Goal: Information Seeking & Learning: Check status

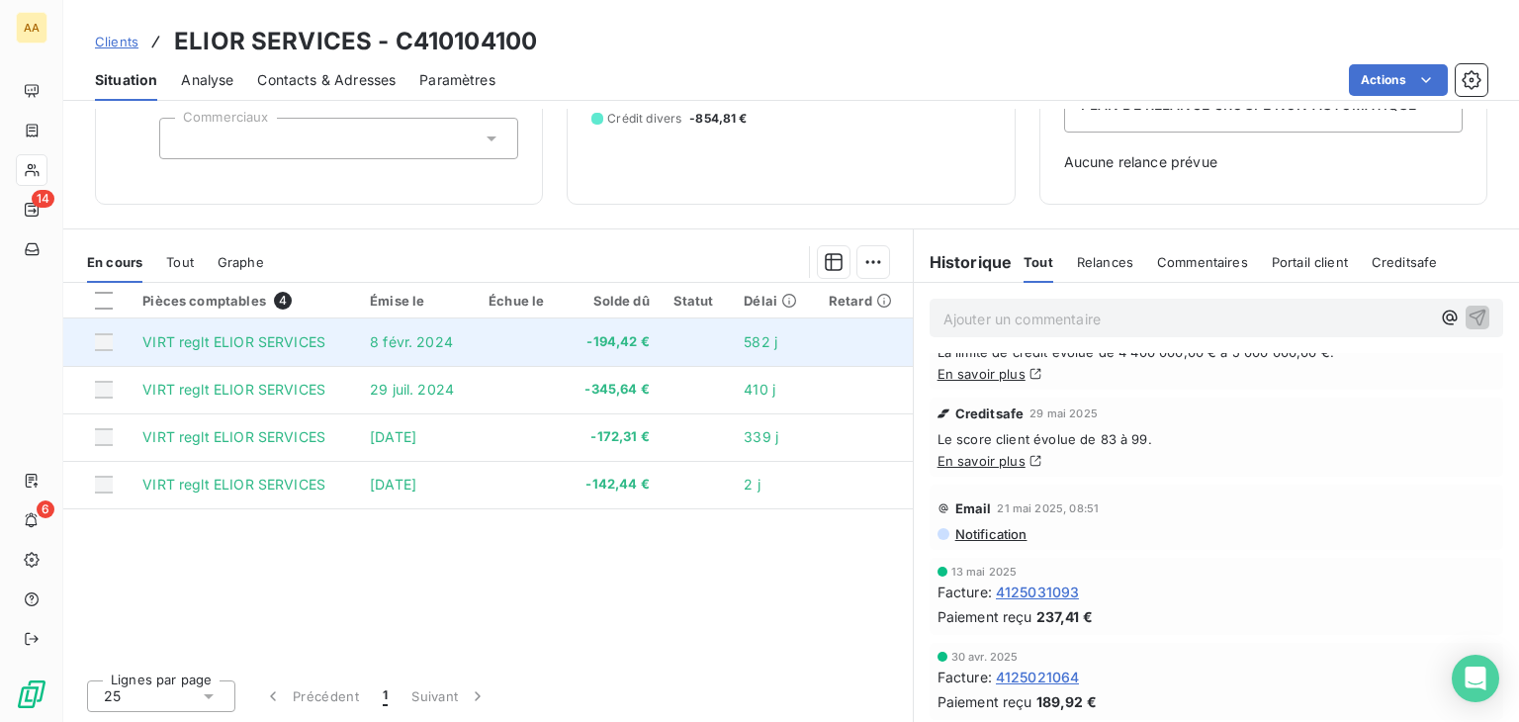
scroll to position [494, 0]
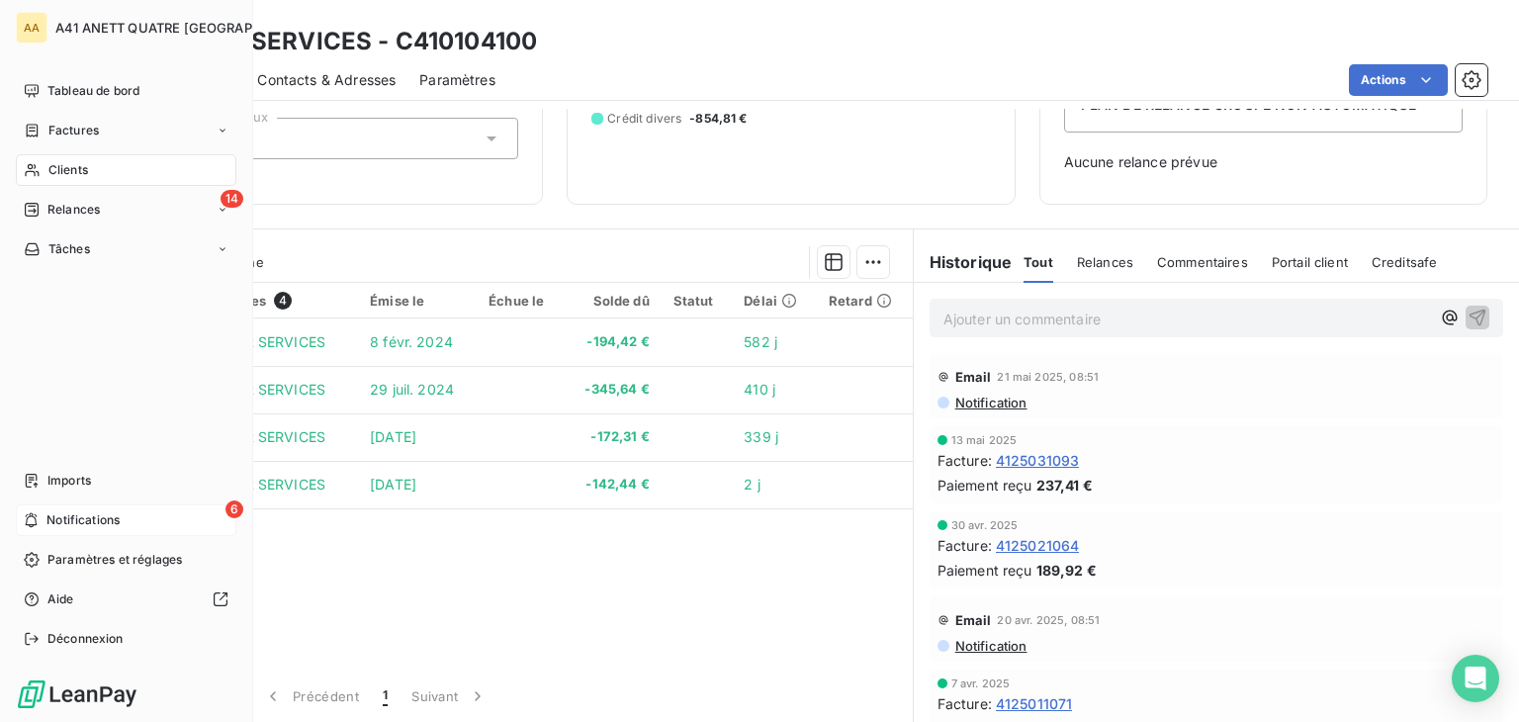
click at [68, 527] on span "Notifications" at bounding box center [82, 520] width 73 height 18
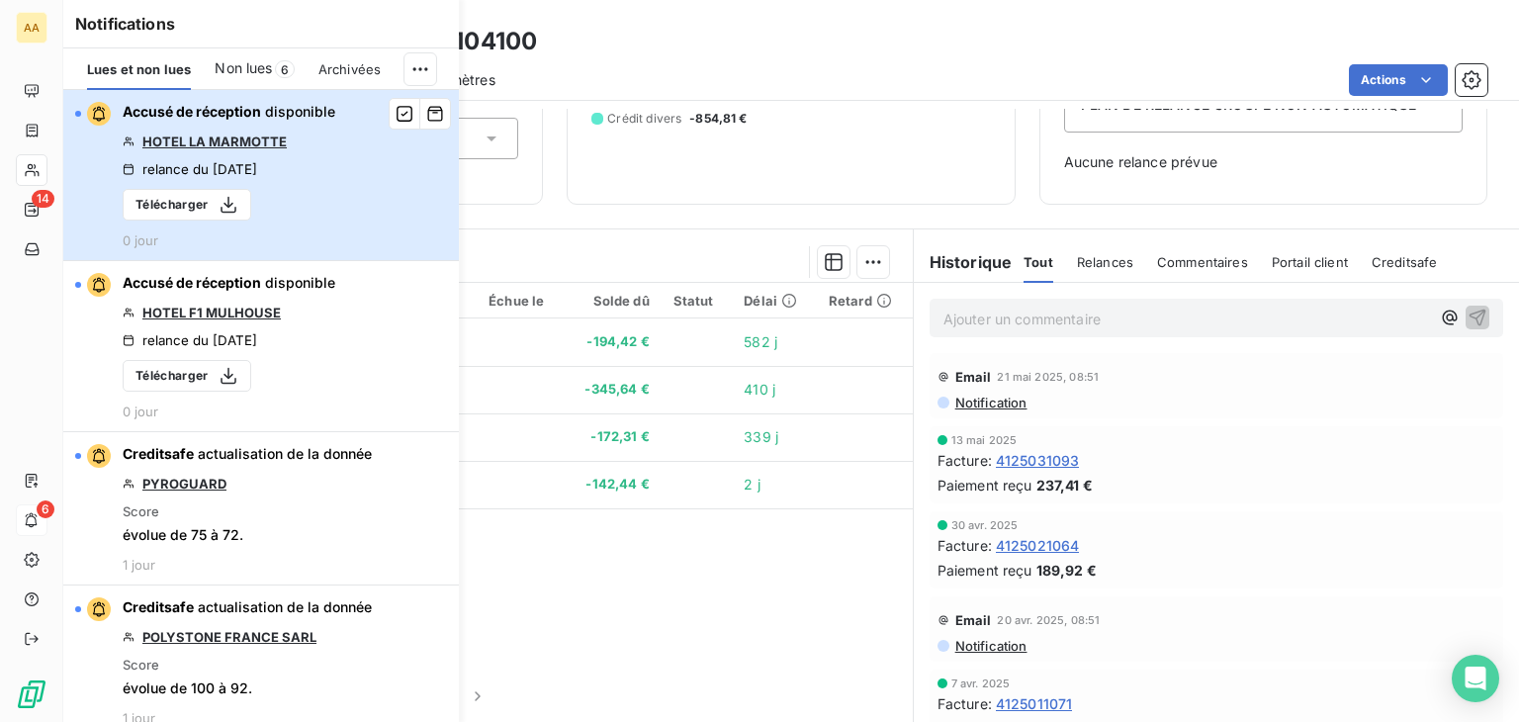
click at [78, 111] on div "button" at bounding box center [78, 114] width 6 height 6
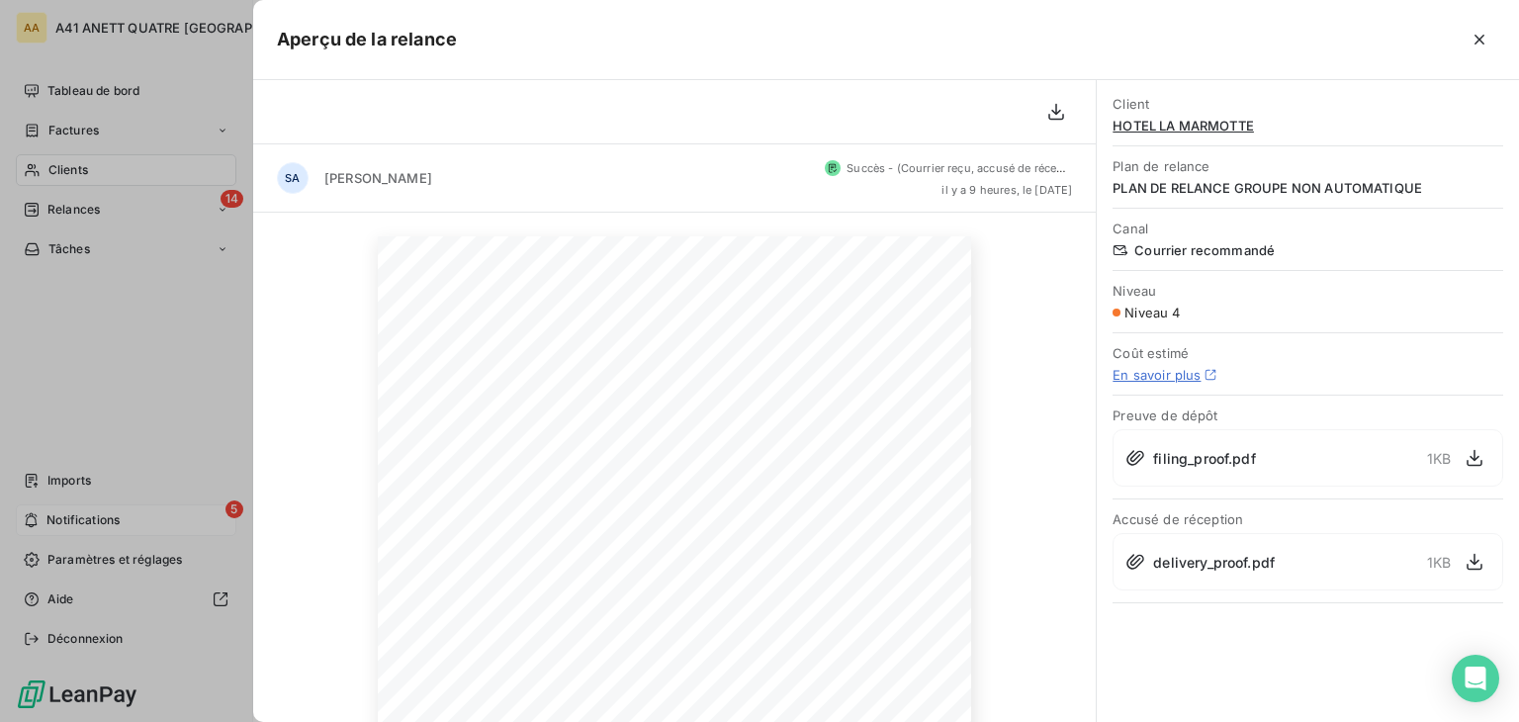
click at [1481, 38] on icon "button" at bounding box center [1479, 40] width 10 height 10
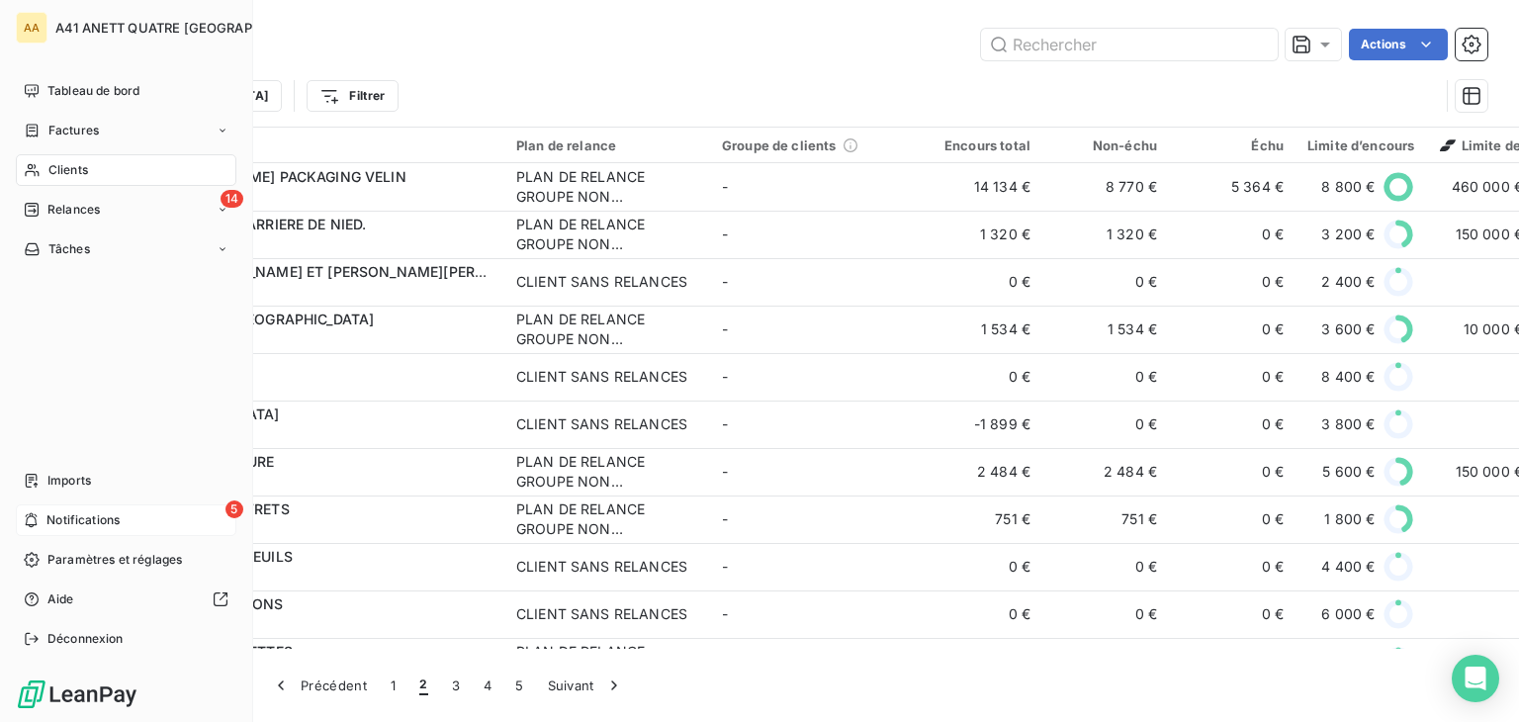
click at [102, 505] on div "5 Notifications" at bounding box center [126, 520] width 220 height 32
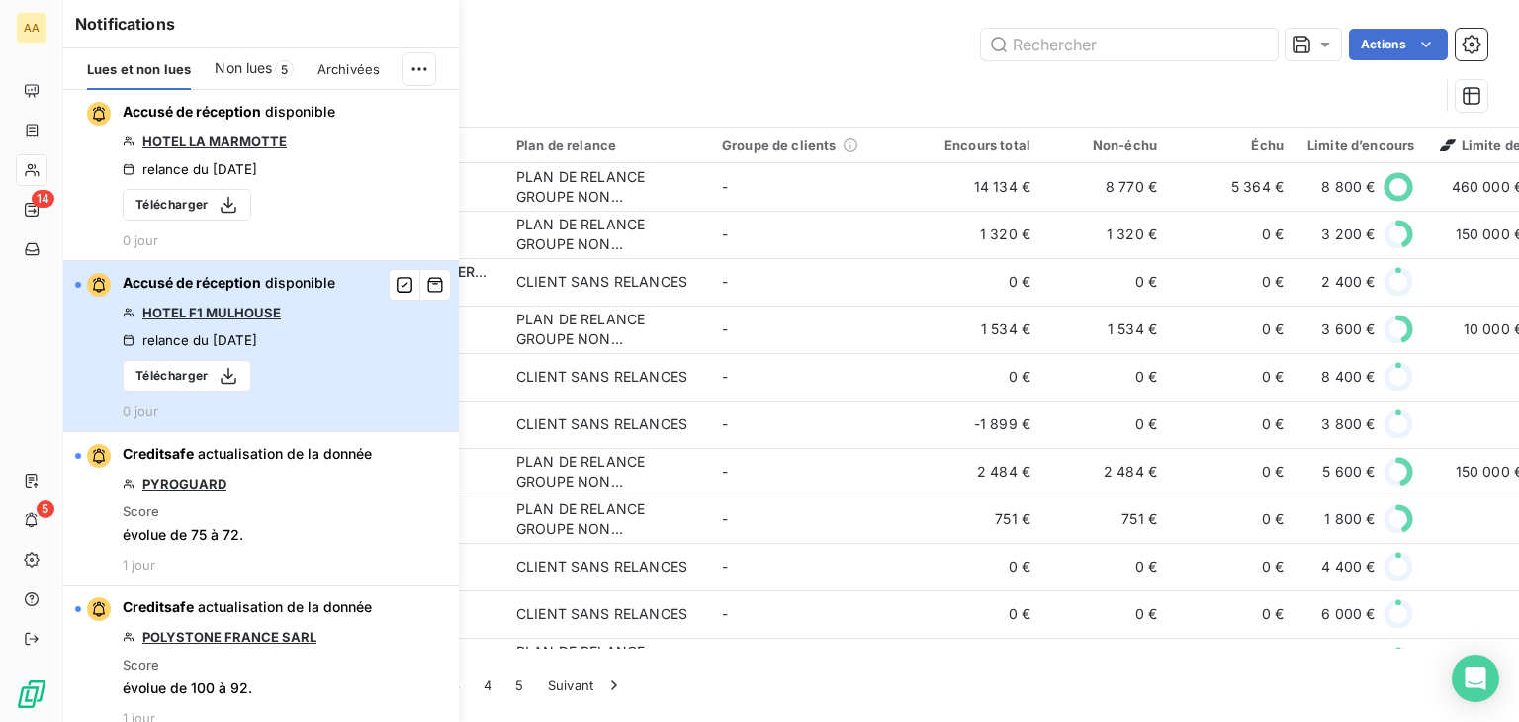
click at [82, 282] on div "button" at bounding box center [93, 285] width 36 height 24
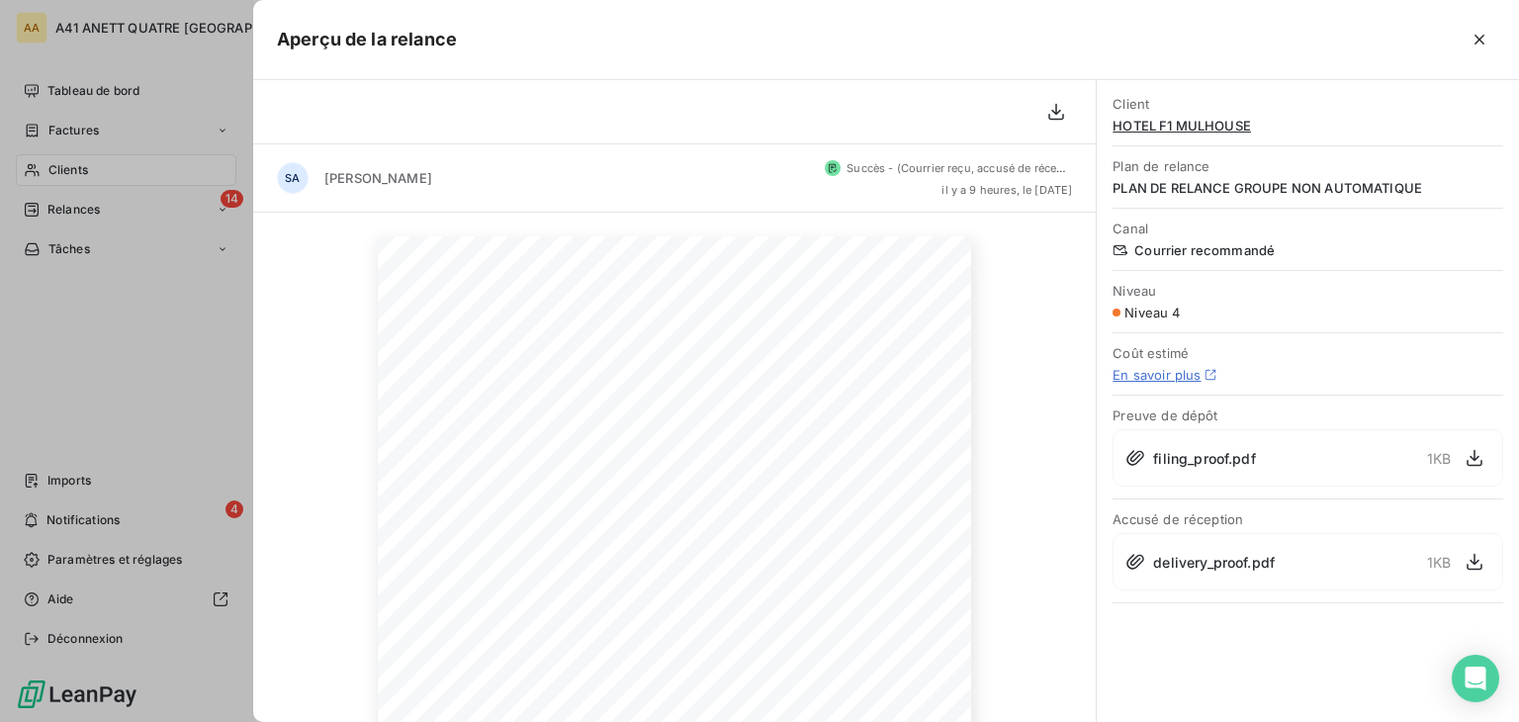
click at [51, 515] on div at bounding box center [759, 361] width 1519 height 722
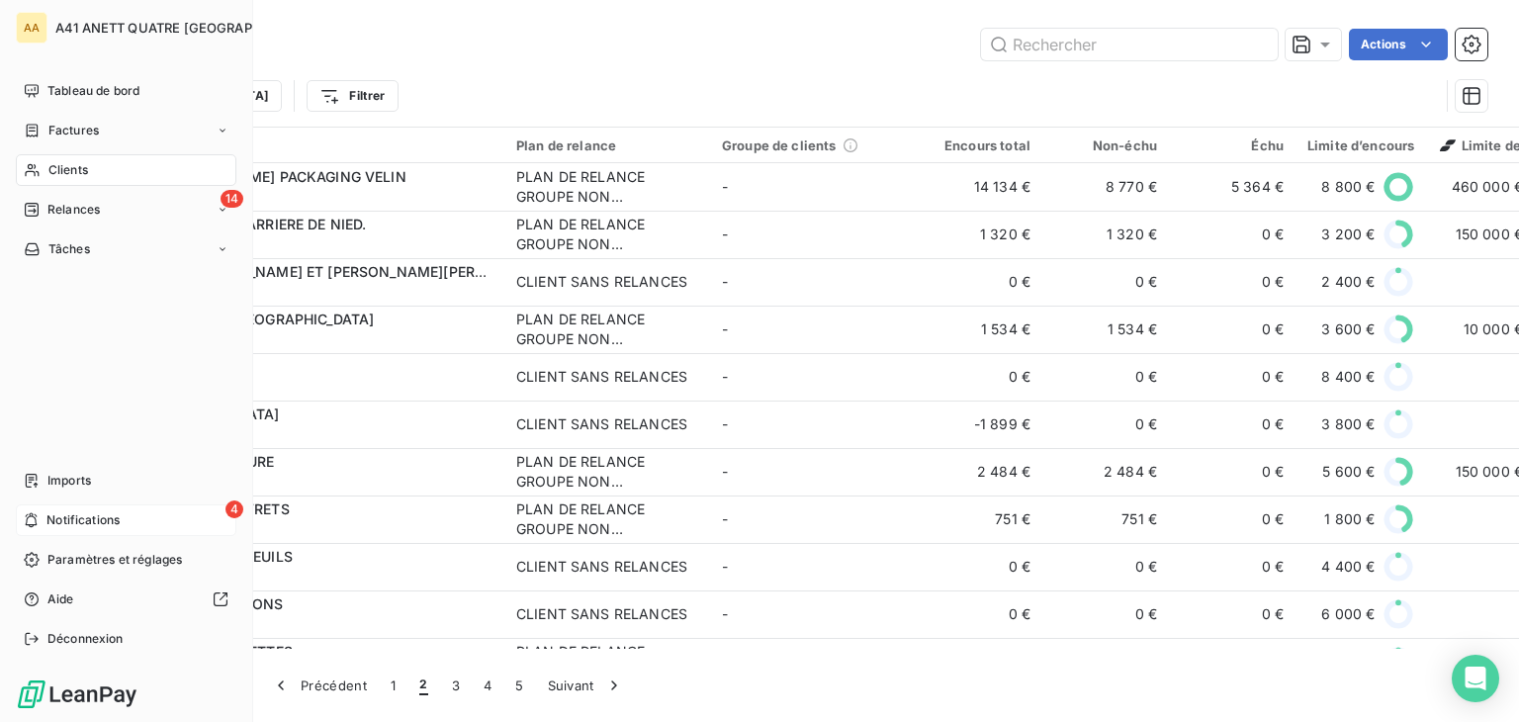
click at [44, 519] on div "4 Notifications" at bounding box center [126, 520] width 220 height 32
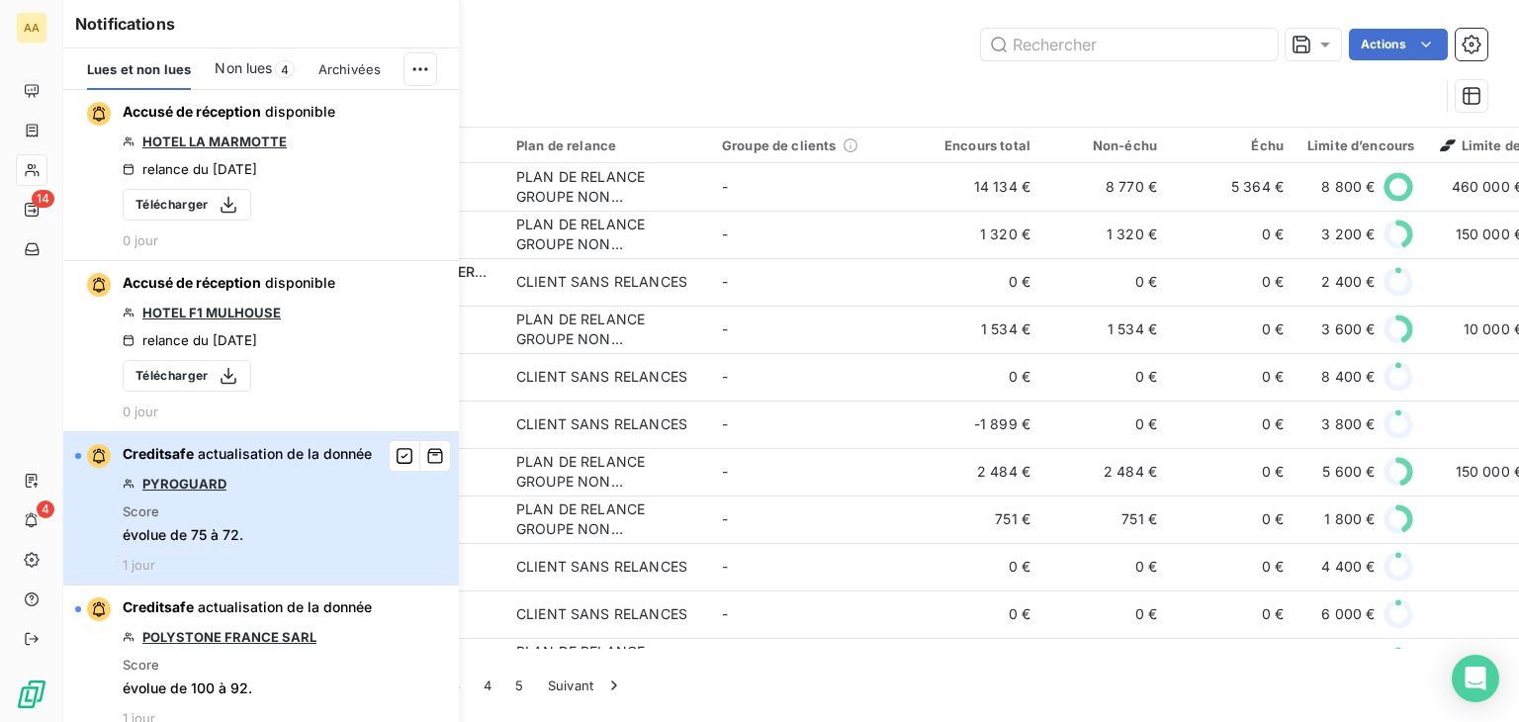
click at [75, 453] on div "button" at bounding box center [78, 456] width 6 height 6
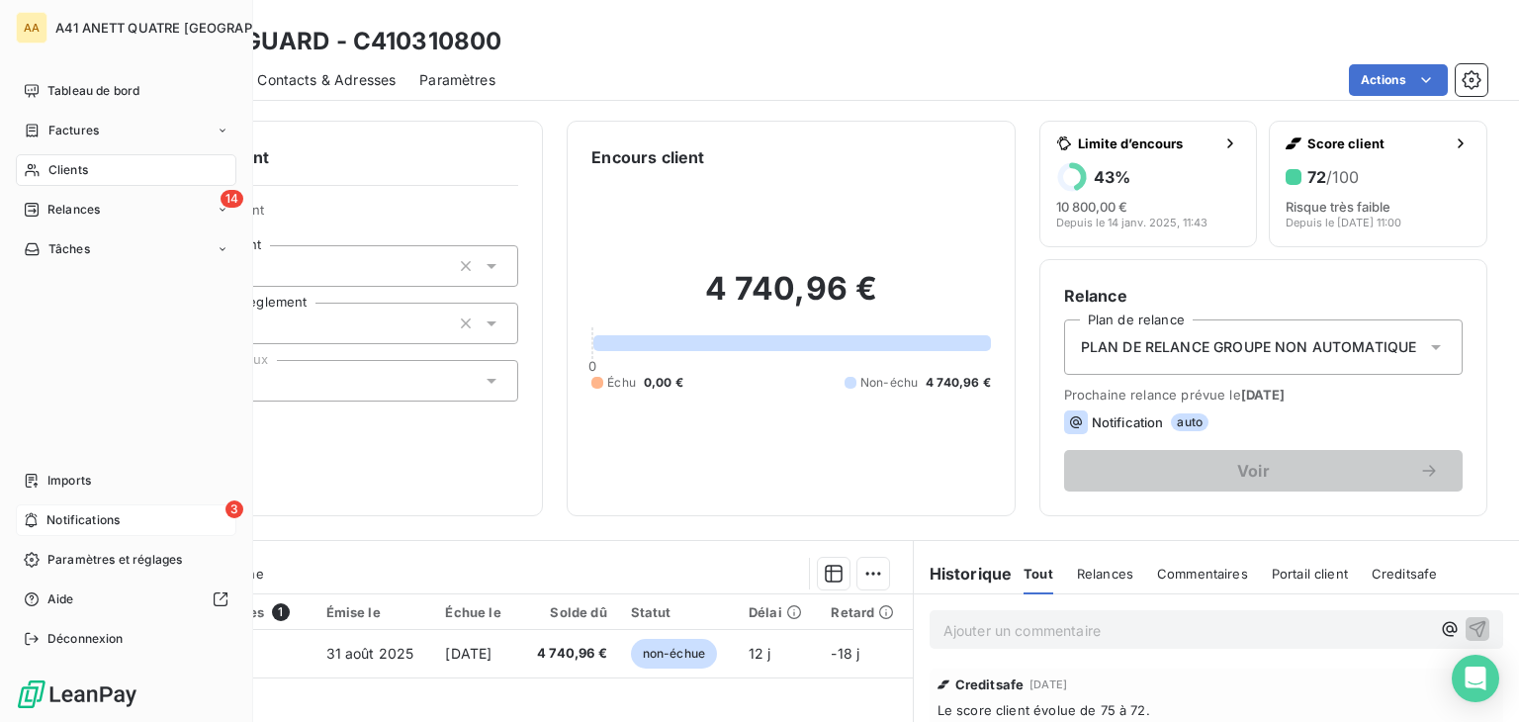
click at [110, 523] on span "Notifications" at bounding box center [82, 520] width 73 height 18
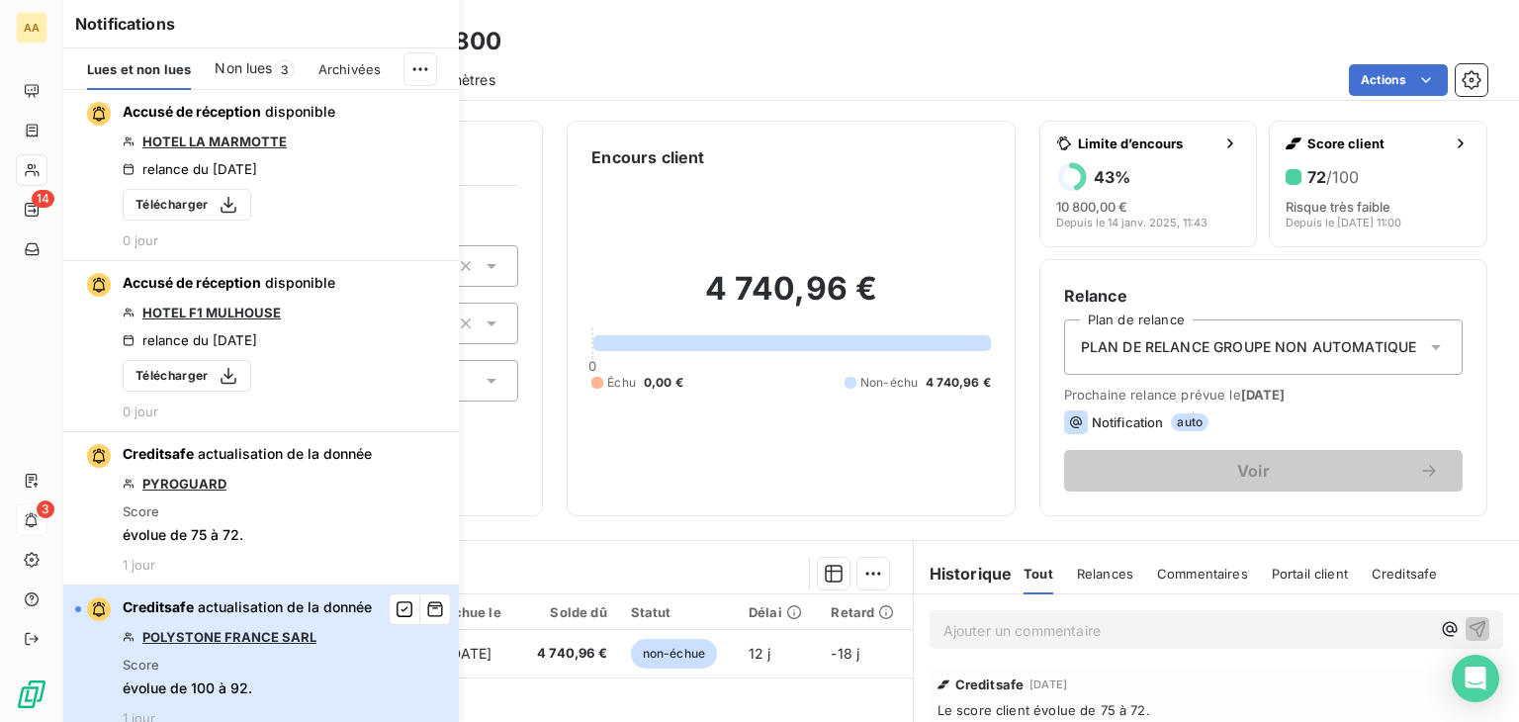
click at [80, 607] on div "button" at bounding box center [78, 609] width 6 height 6
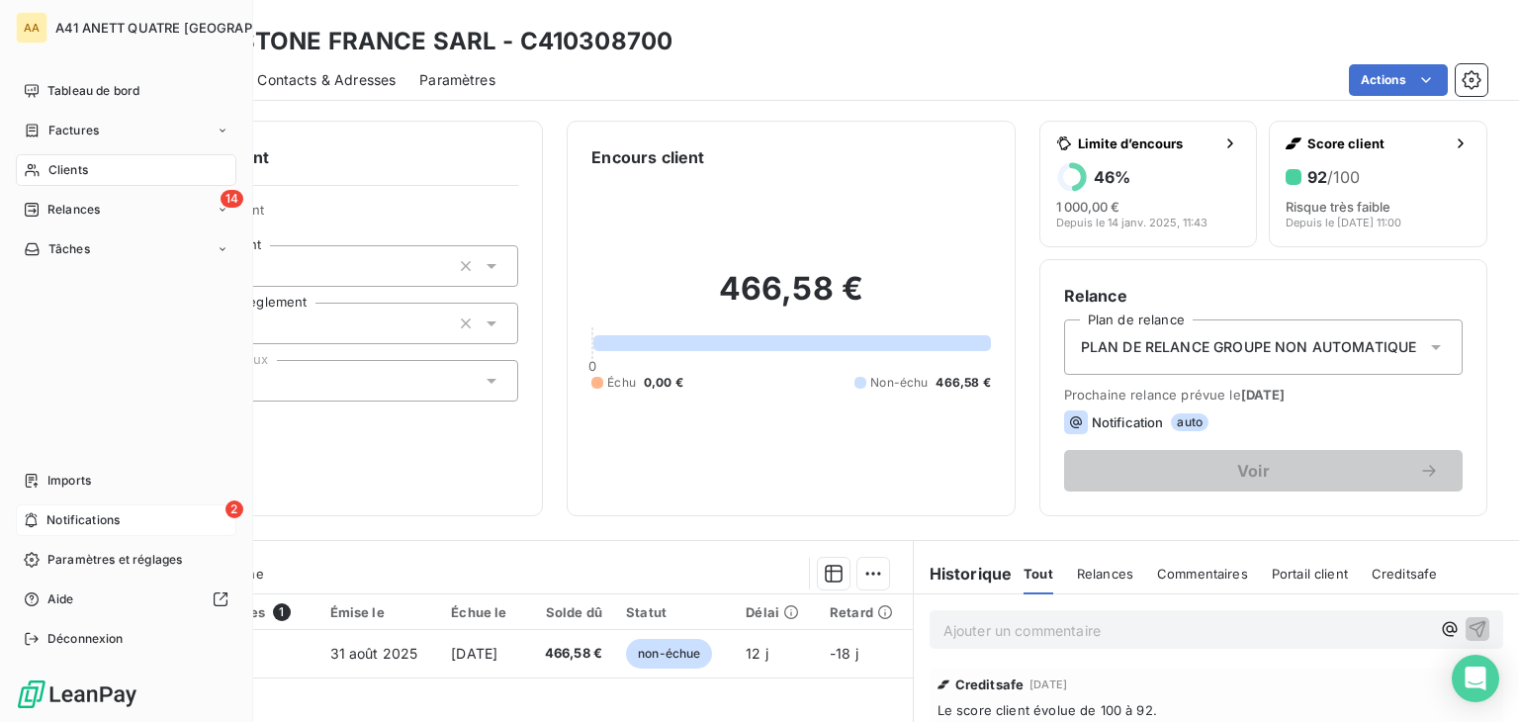
click at [88, 524] on span "Notifications" at bounding box center [82, 520] width 73 height 18
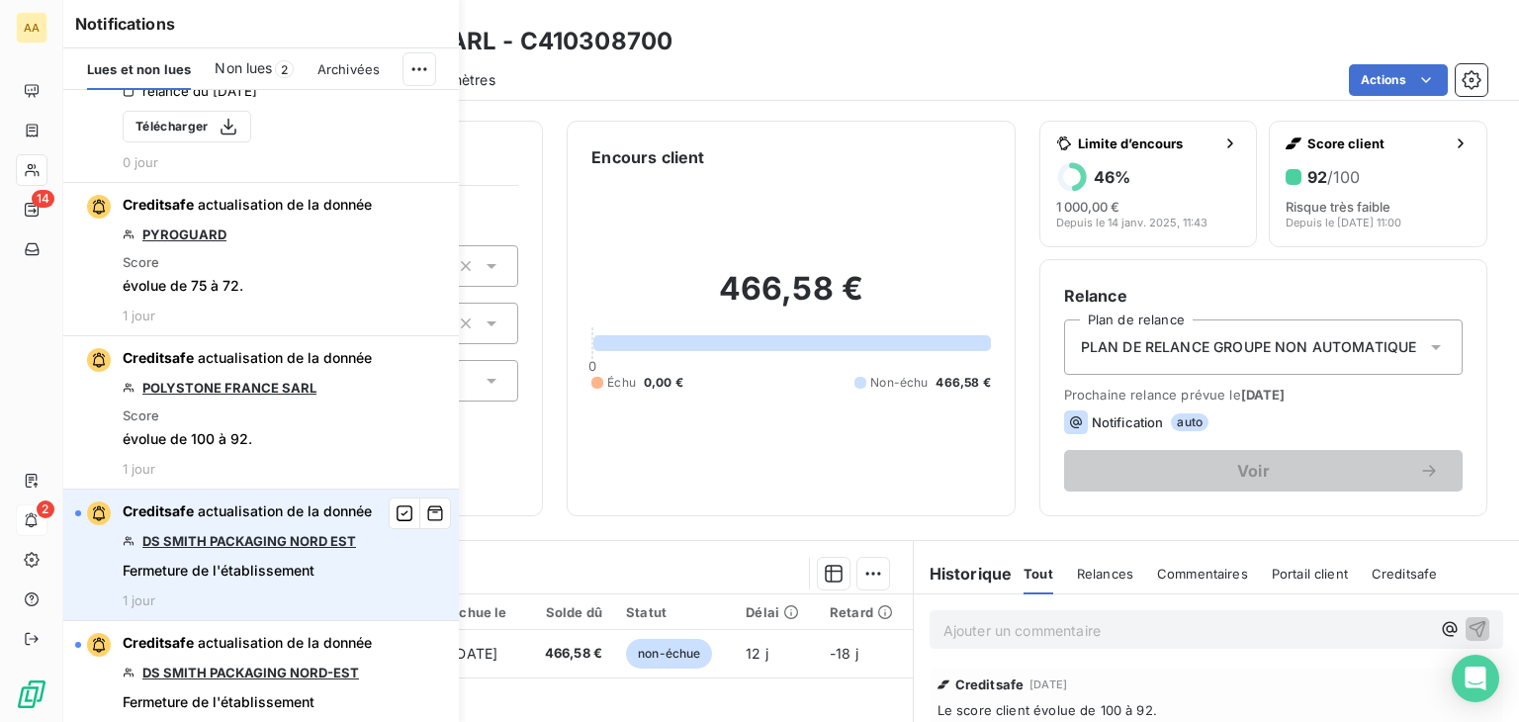
scroll to position [297, 0]
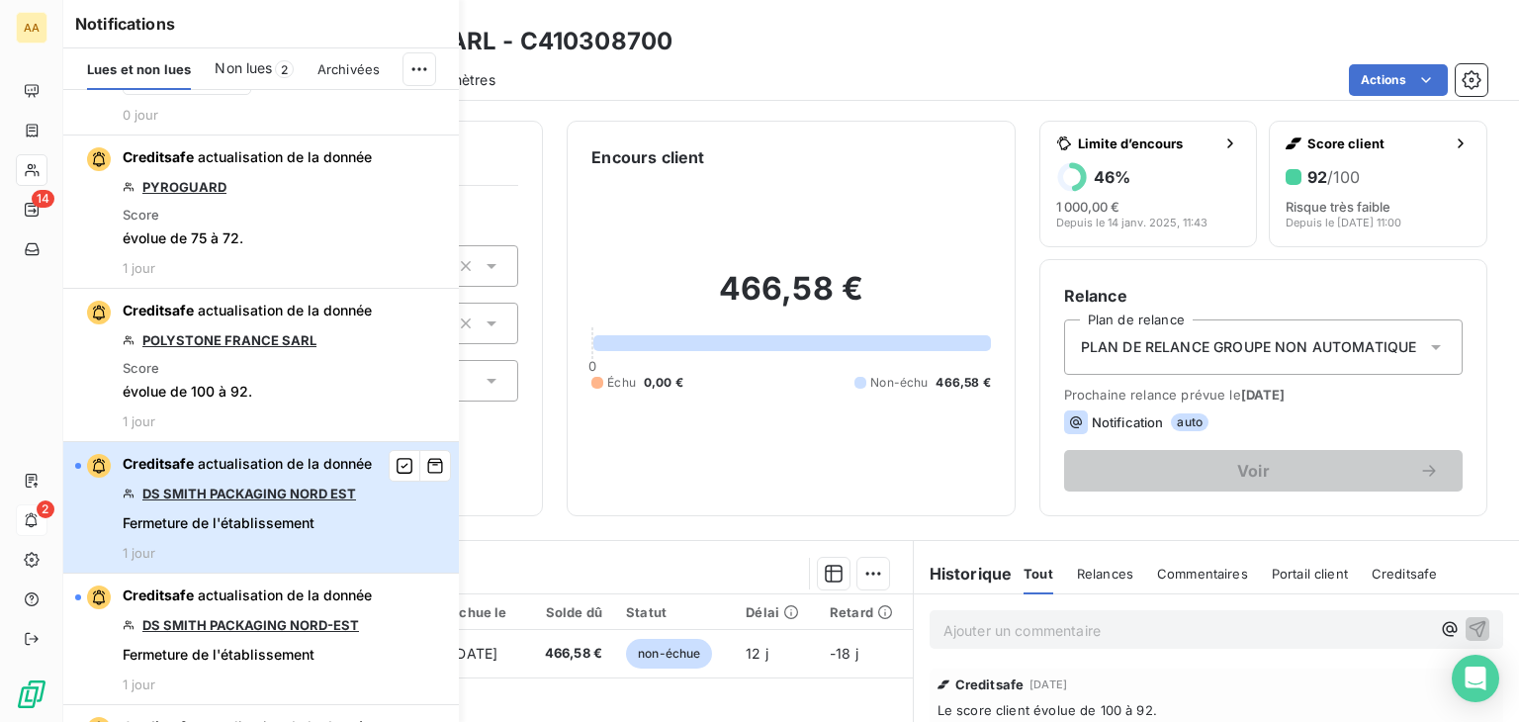
click at [82, 461] on div "button" at bounding box center [93, 466] width 36 height 24
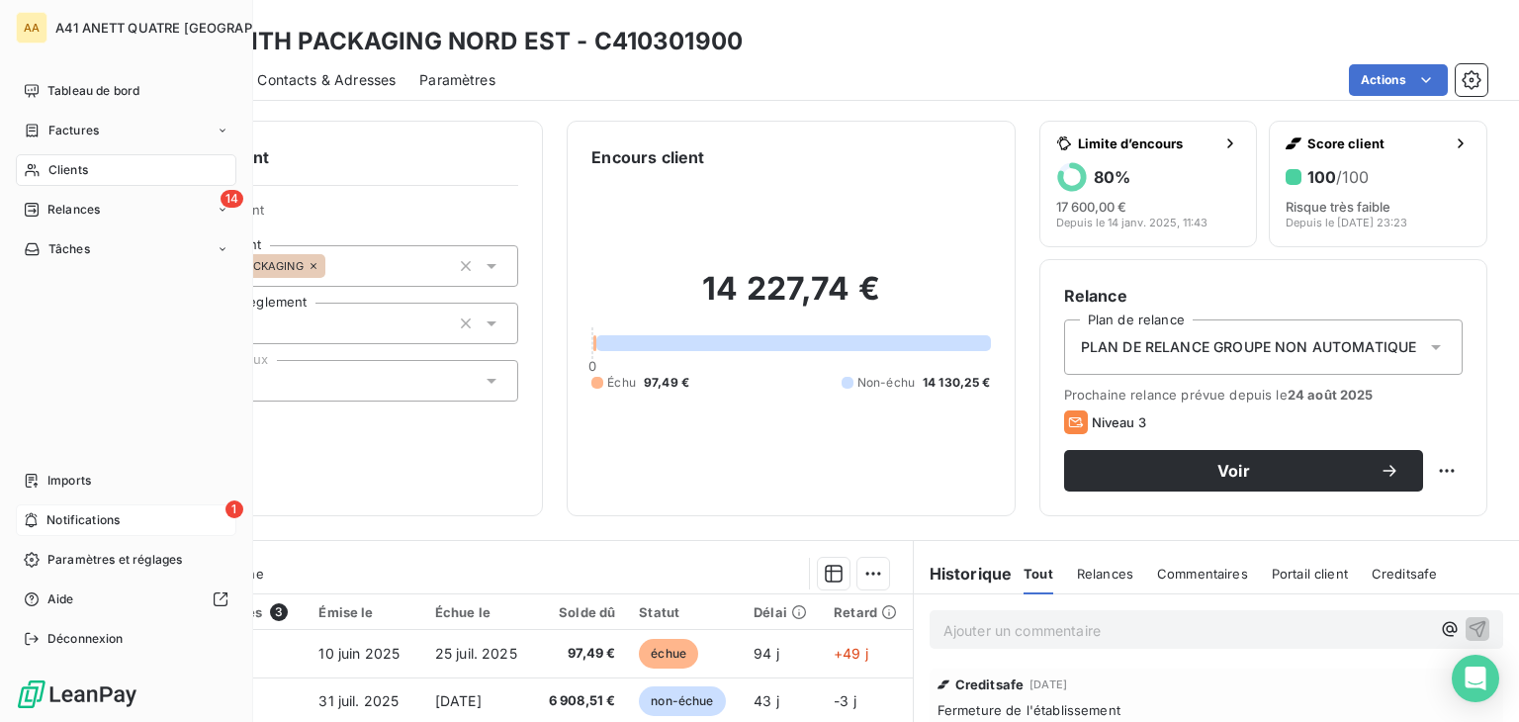
click at [82, 519] on span "Notifications" at bounding box center [82, 520] width 73 height 18
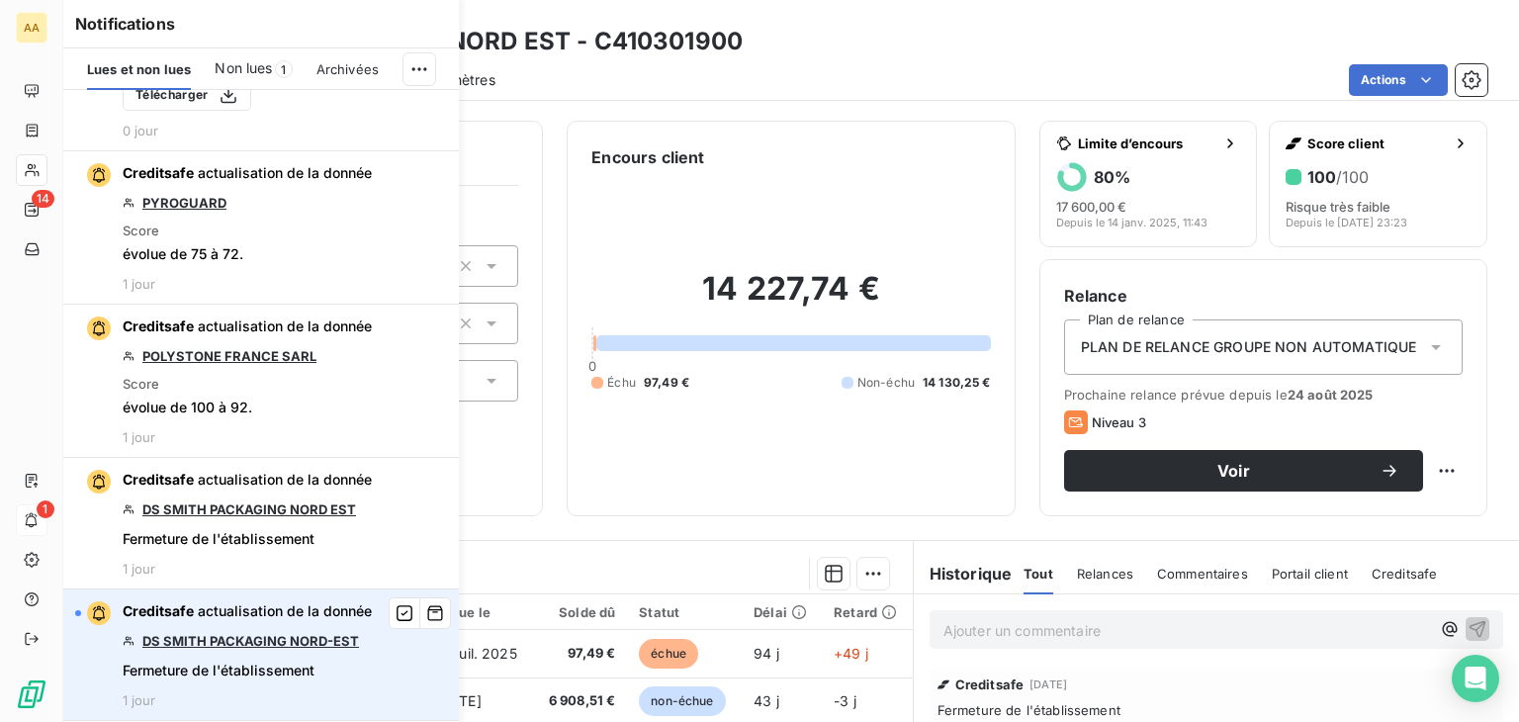
scroll to position [395, 0]
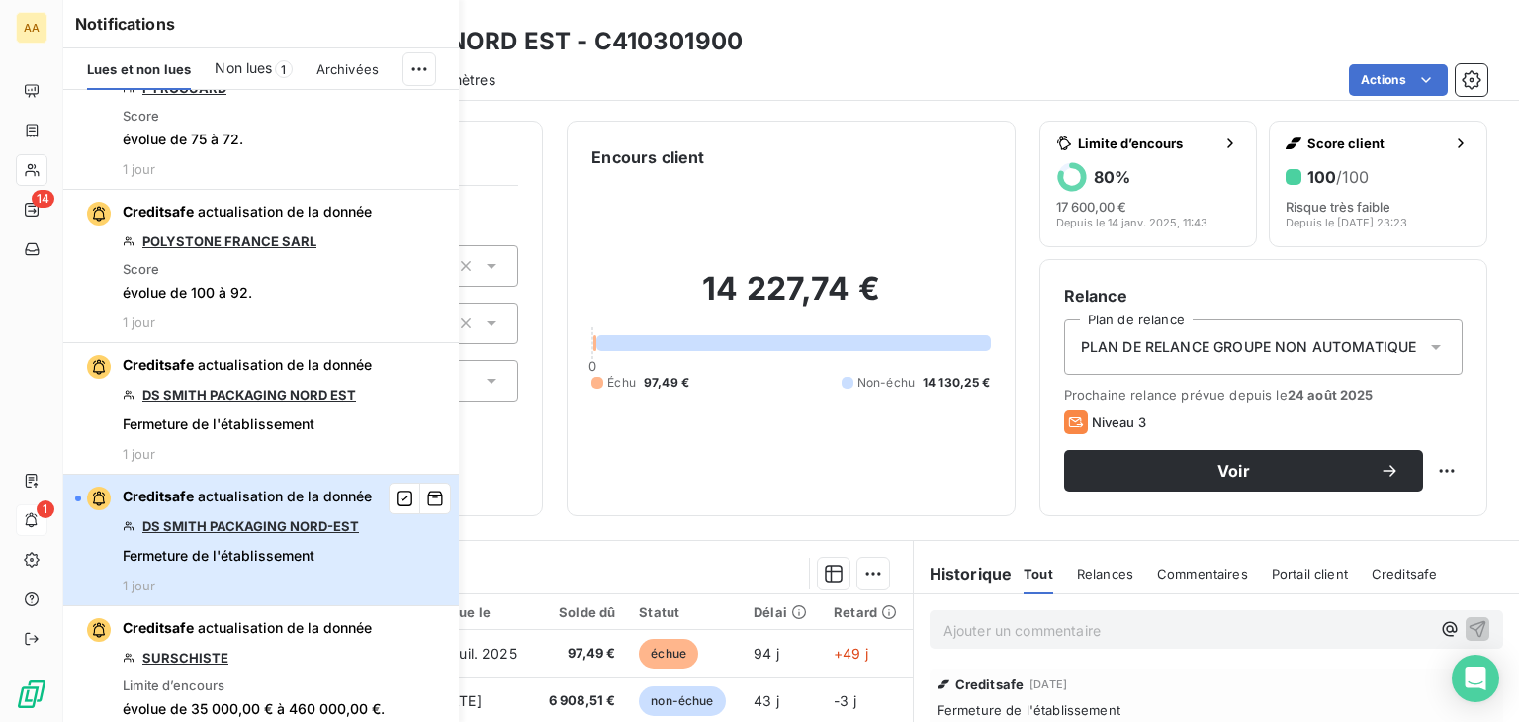
click at [79, 495] on div "button" at bounding box center [78, 498] width 6 height 6
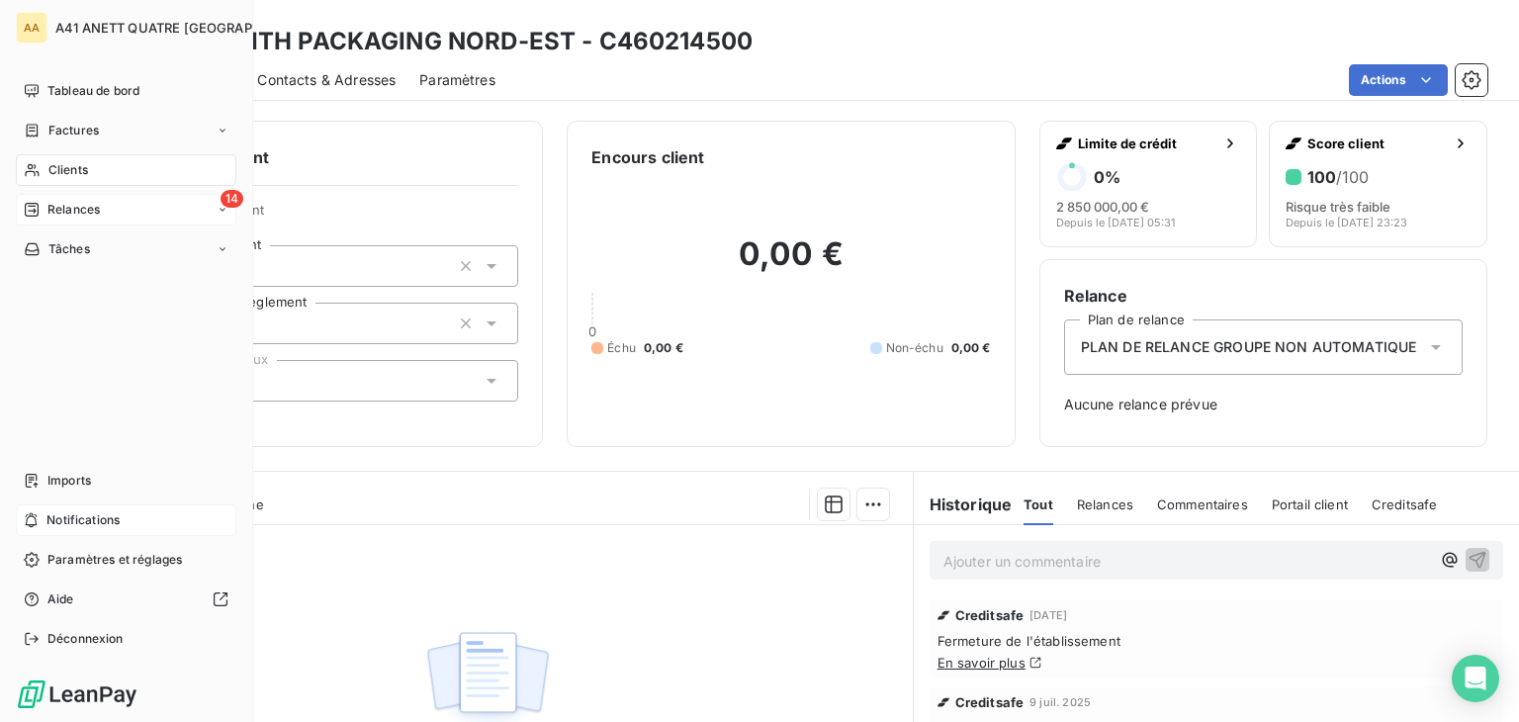
click at [31, 210] on icon at bounding box center [32, 210] width 16 height 16
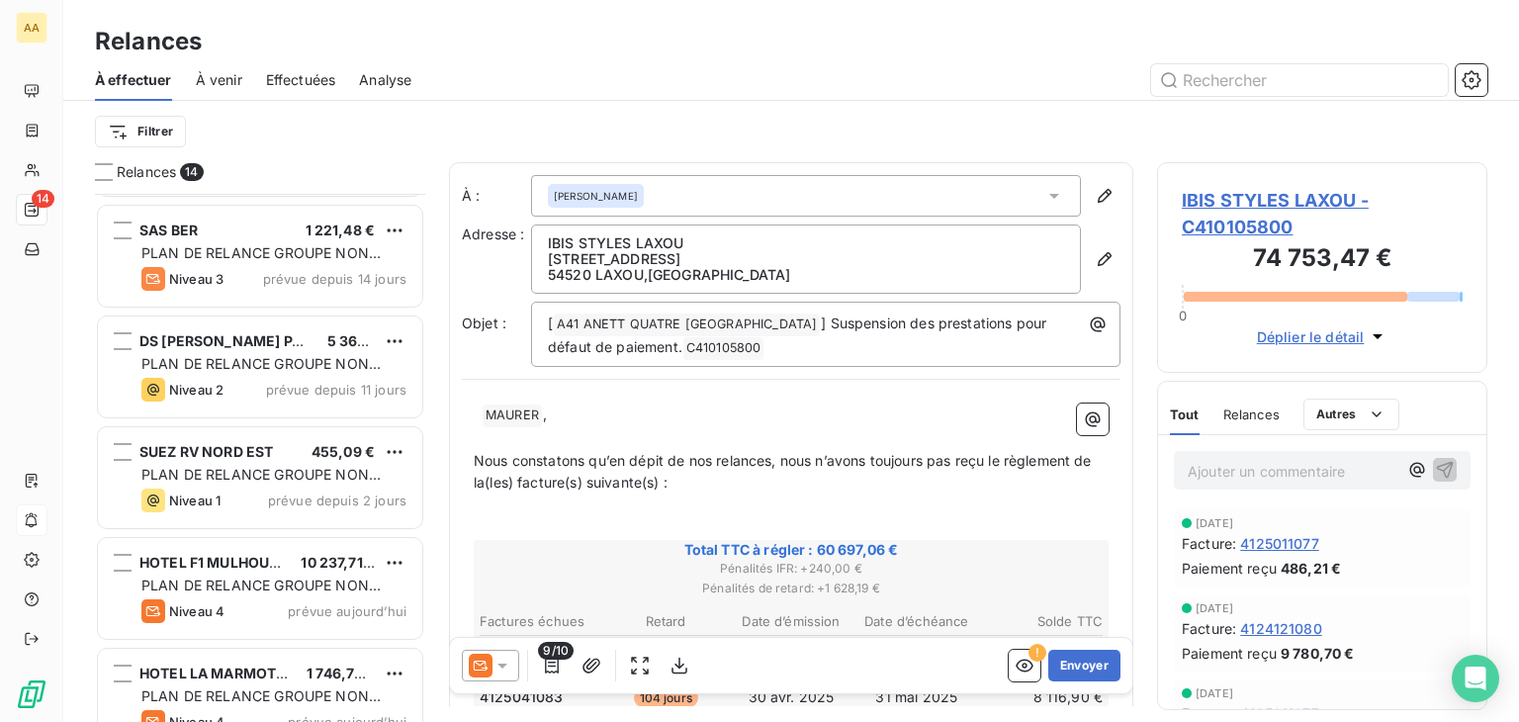
scroll to position [1022, 0]
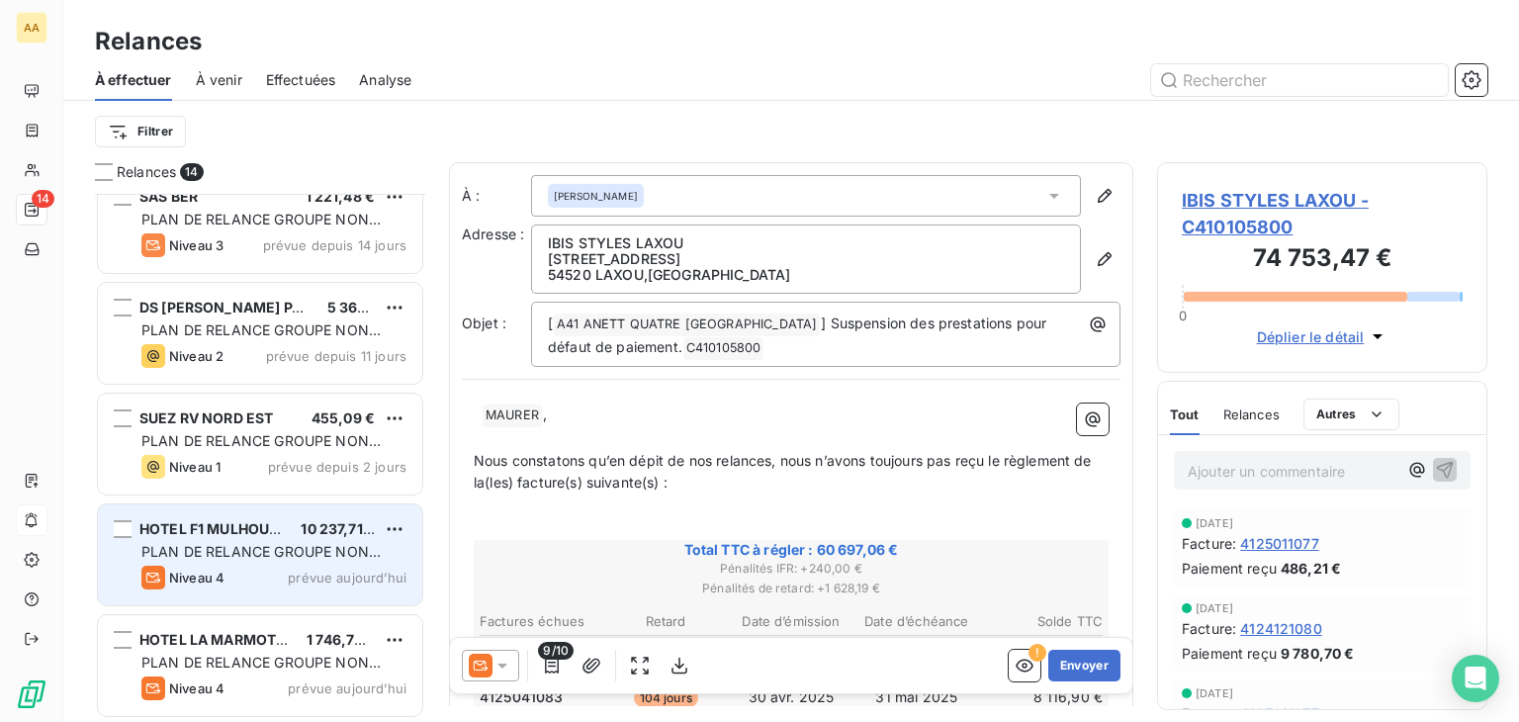
click at [340, 543] on span "PLAN DE RELANCE GROUPE NON AUTOMATIQUE" at bounding box center [260, 561] width 239 height 37
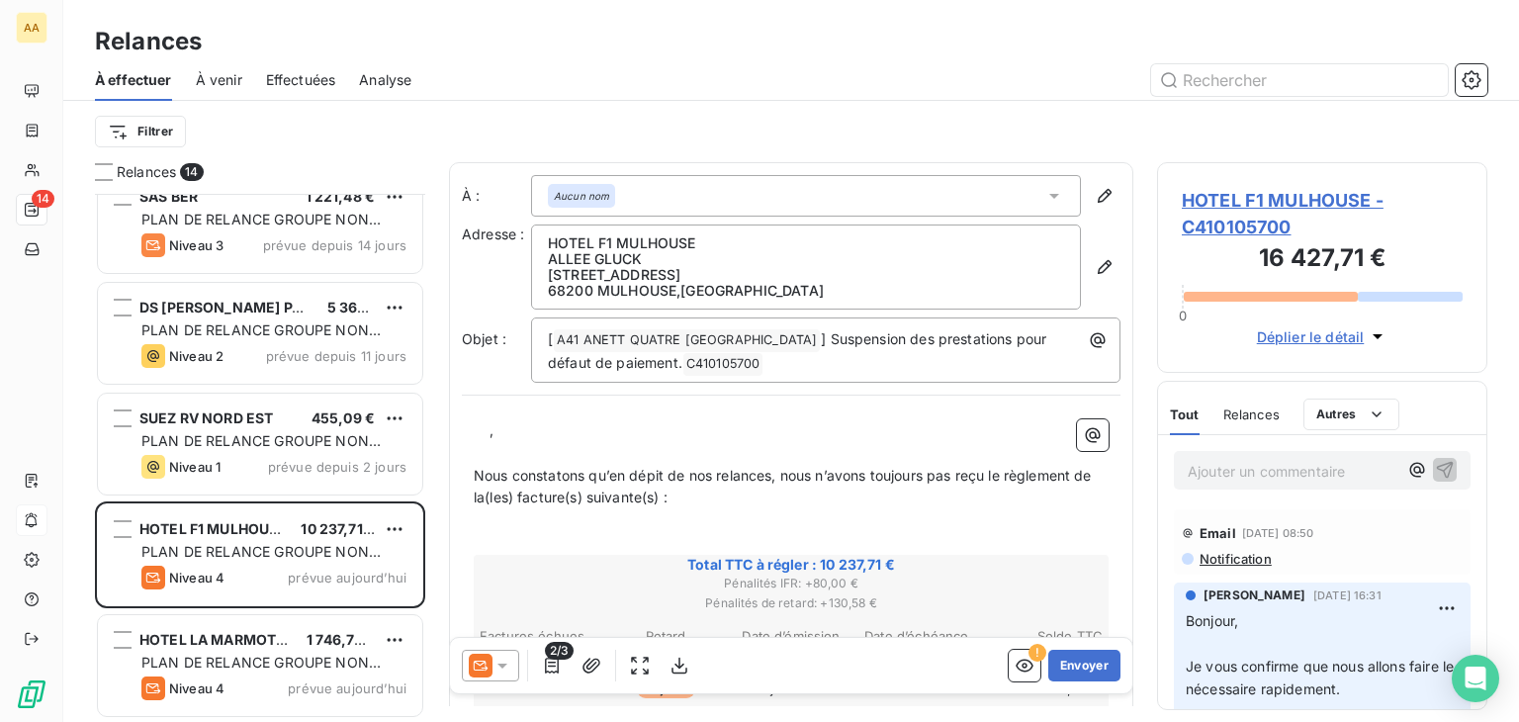
click at [1253, 468] on p "Ajouter un commentaire ﻿" at bounding box center [1292, 471] width 210 height 25
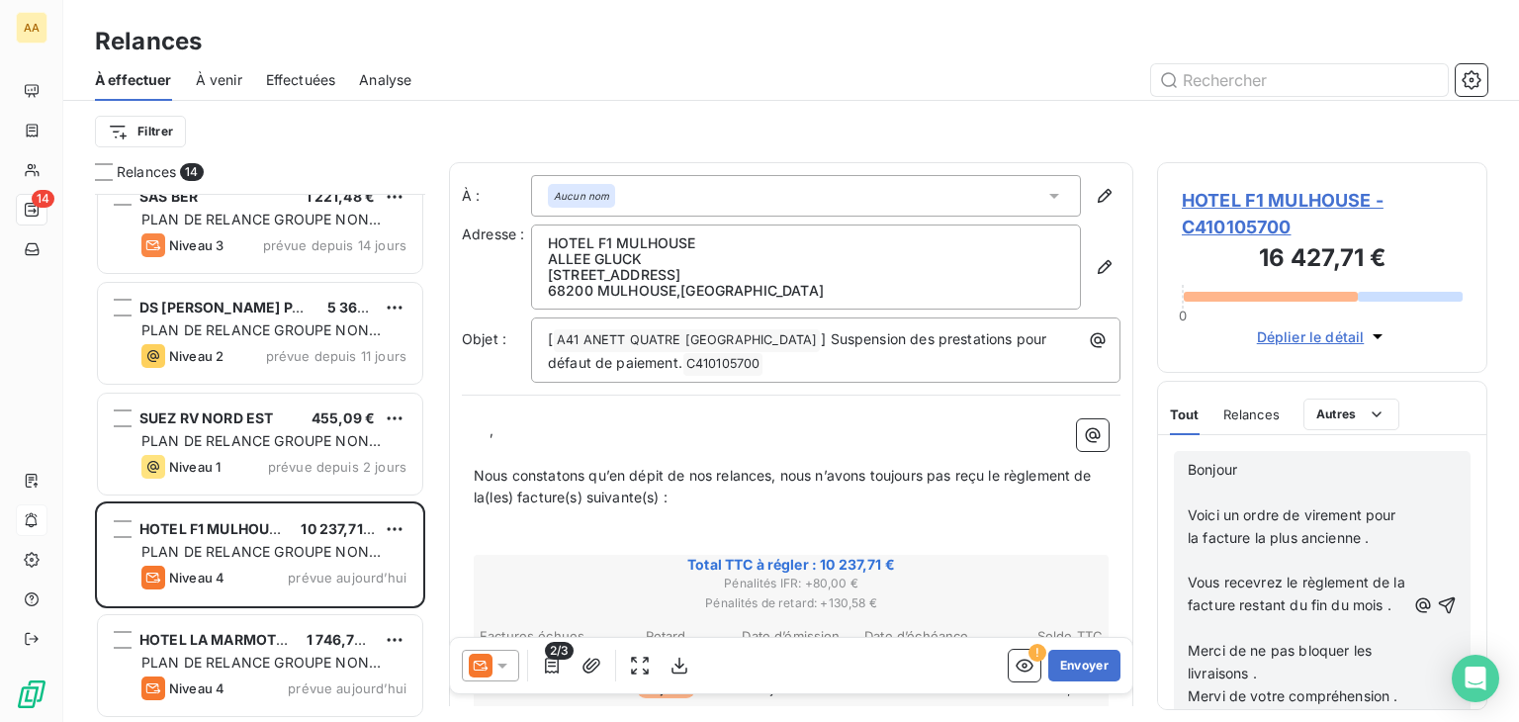
click at [1277, 550] on p "Voici un ordre de virement pour la facture la plus ancienne ." at bounding box center [1296, 526] width 218 height 45
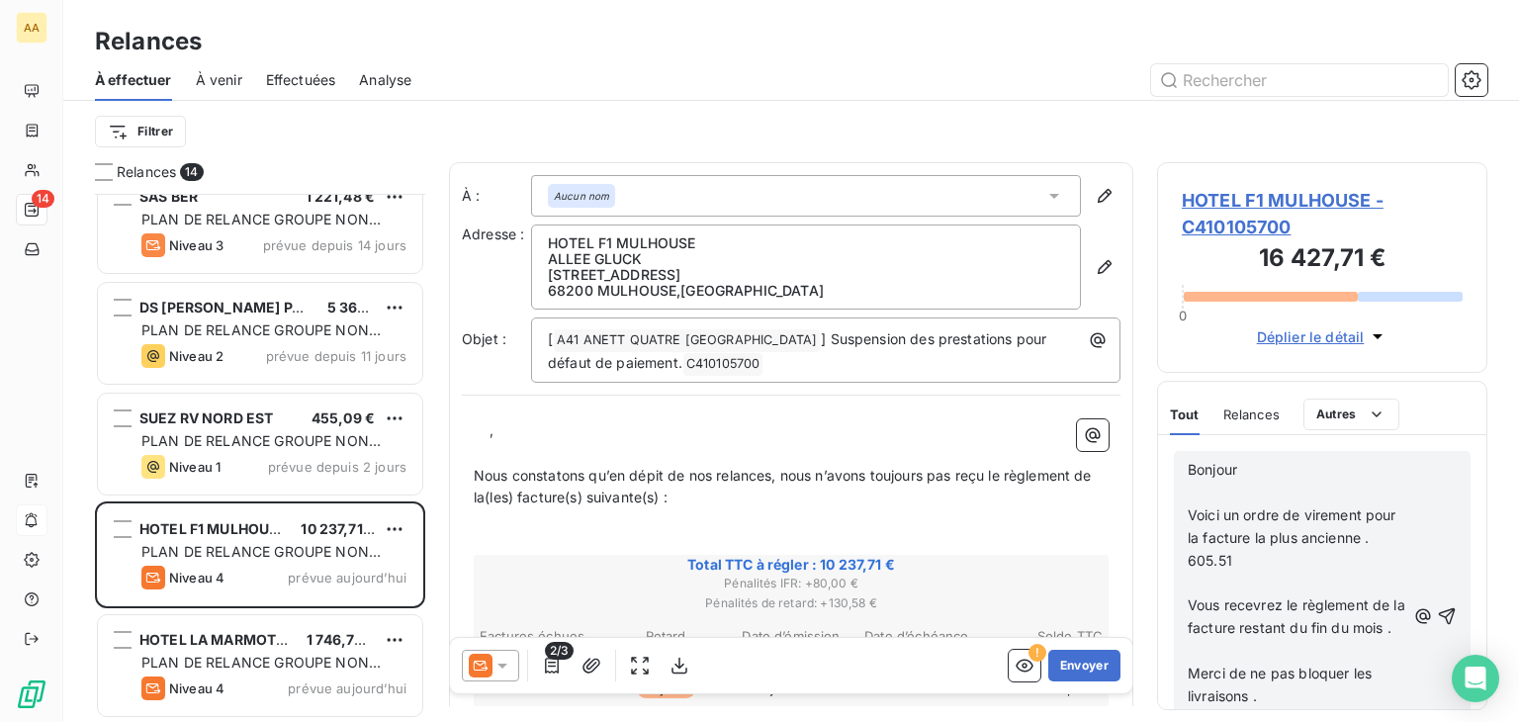
scroll to position [1483, 0]
click at [1181, 466] on div "Bonjour ﻿ Voici un ordre de virement pour la facture la plus ancienne . 605.51 …" at bounding box center [1322, 616] width 297 height 330
click at [1187, 465] on span "Bonjour" at bounding box center [1211, 469] width 49 height 17
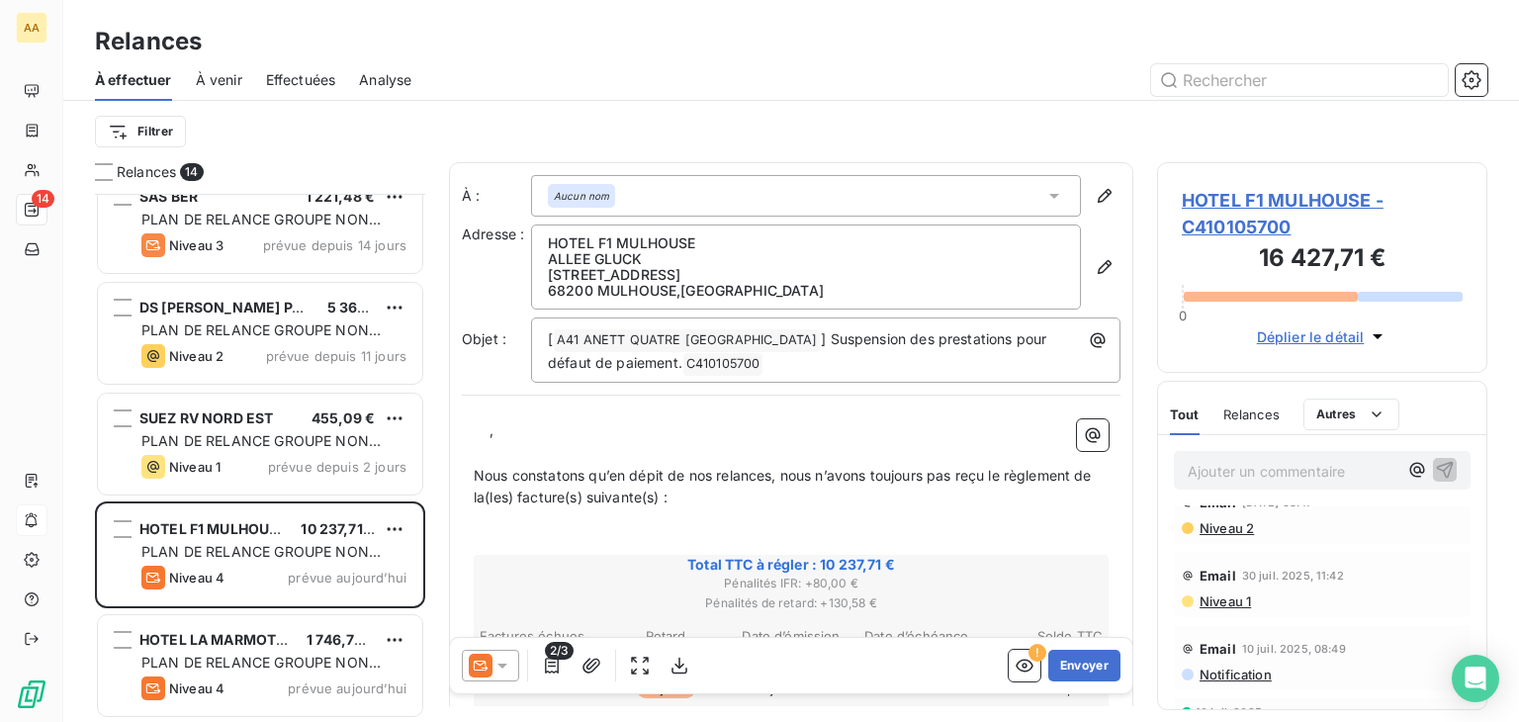
scroll to position [1487, 0]
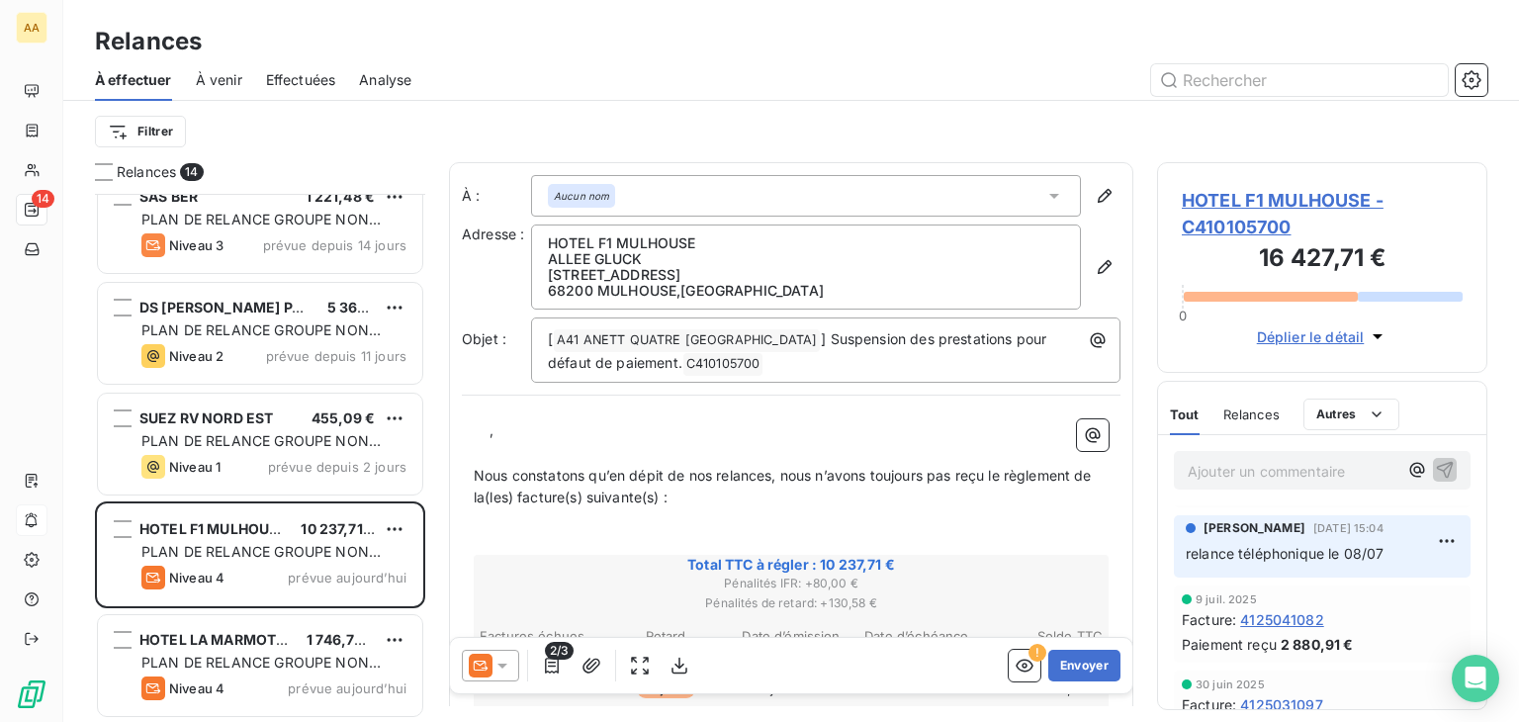
click at [1230, 472] on p "Ajouter un commentaire ﻿" at bounding box center [1292, 471] width 210 height 25
click at [1321, 465] on p "MAIL DU CLIENT" at bounding box center [1292, 470] width 210 height 23
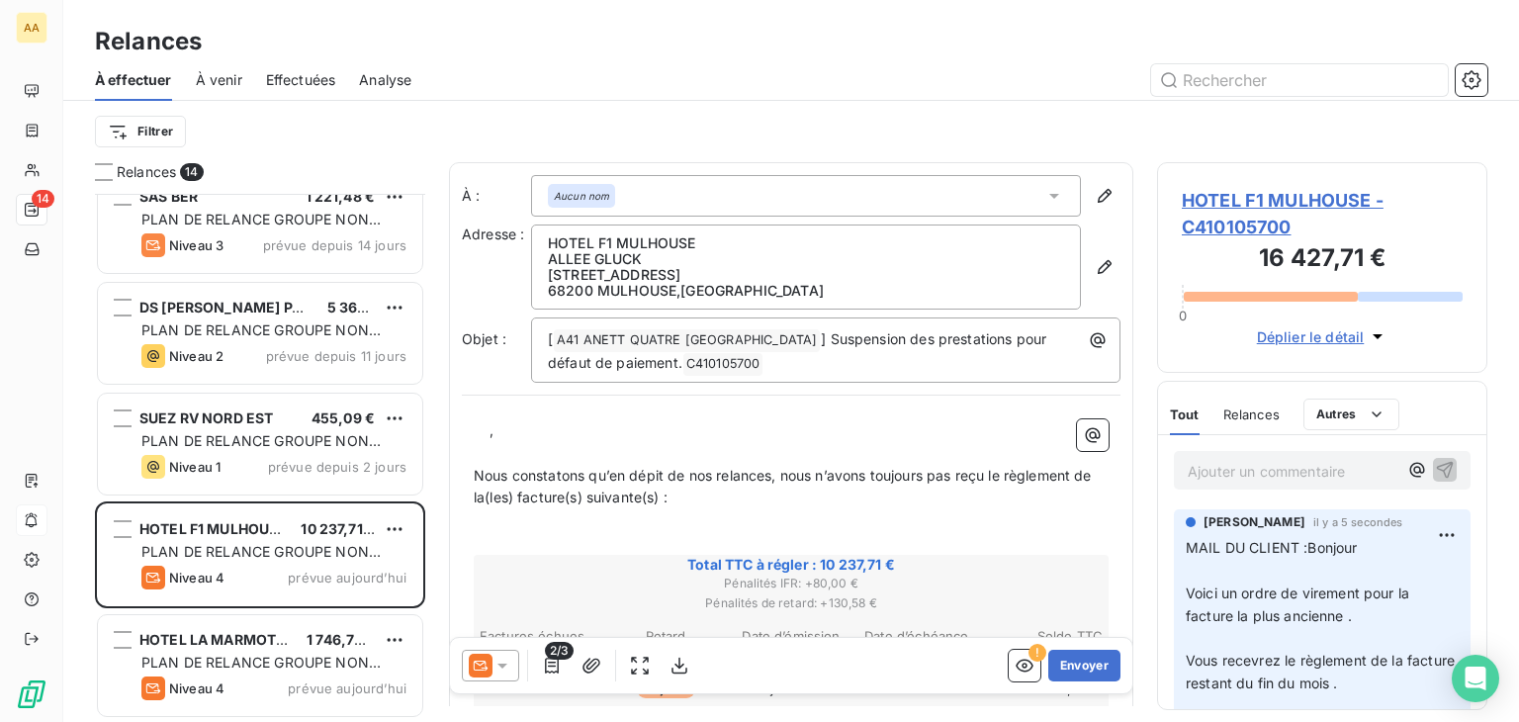
scroll to position [99, 0]
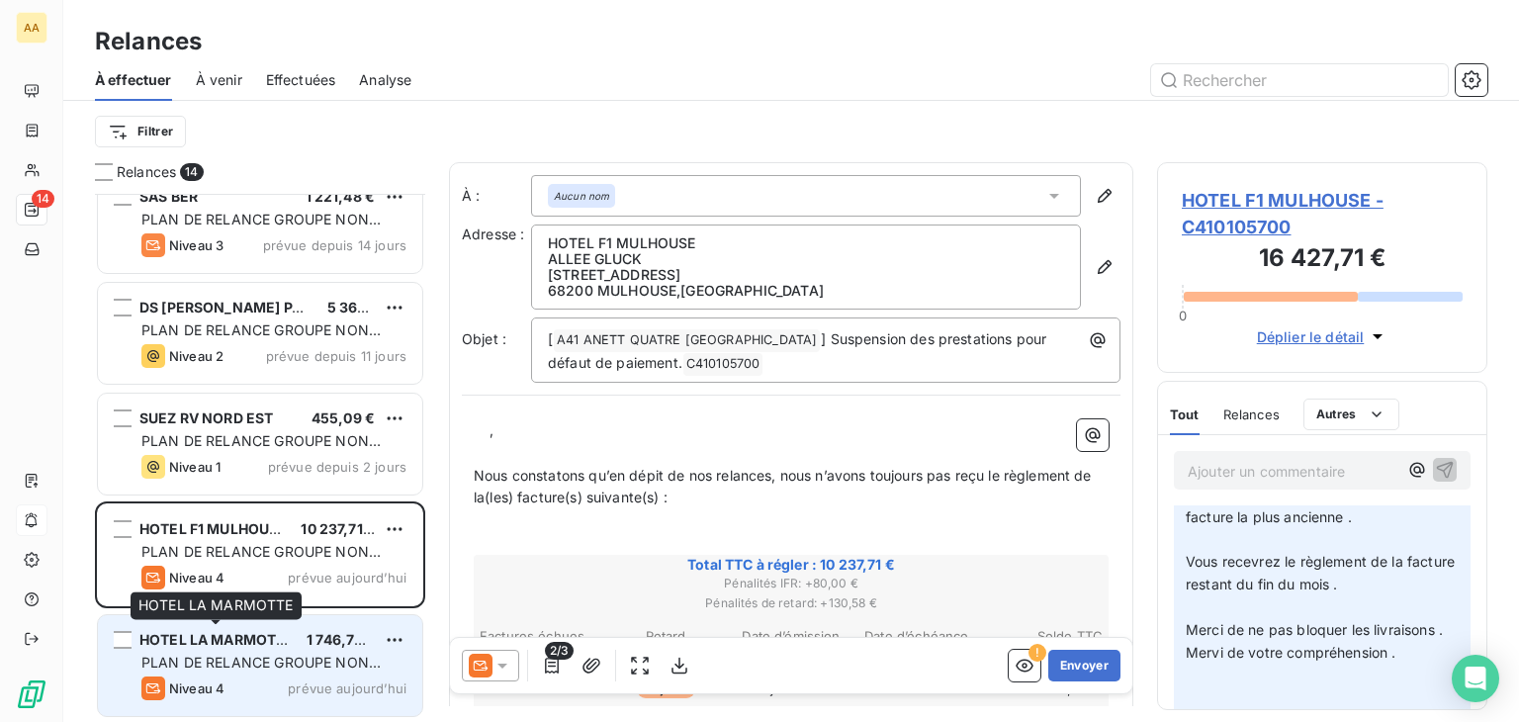
click at [245, 642] on span "HOTEL LA MARMOTTE" at bounding box center [216, 639] width 155 height 17
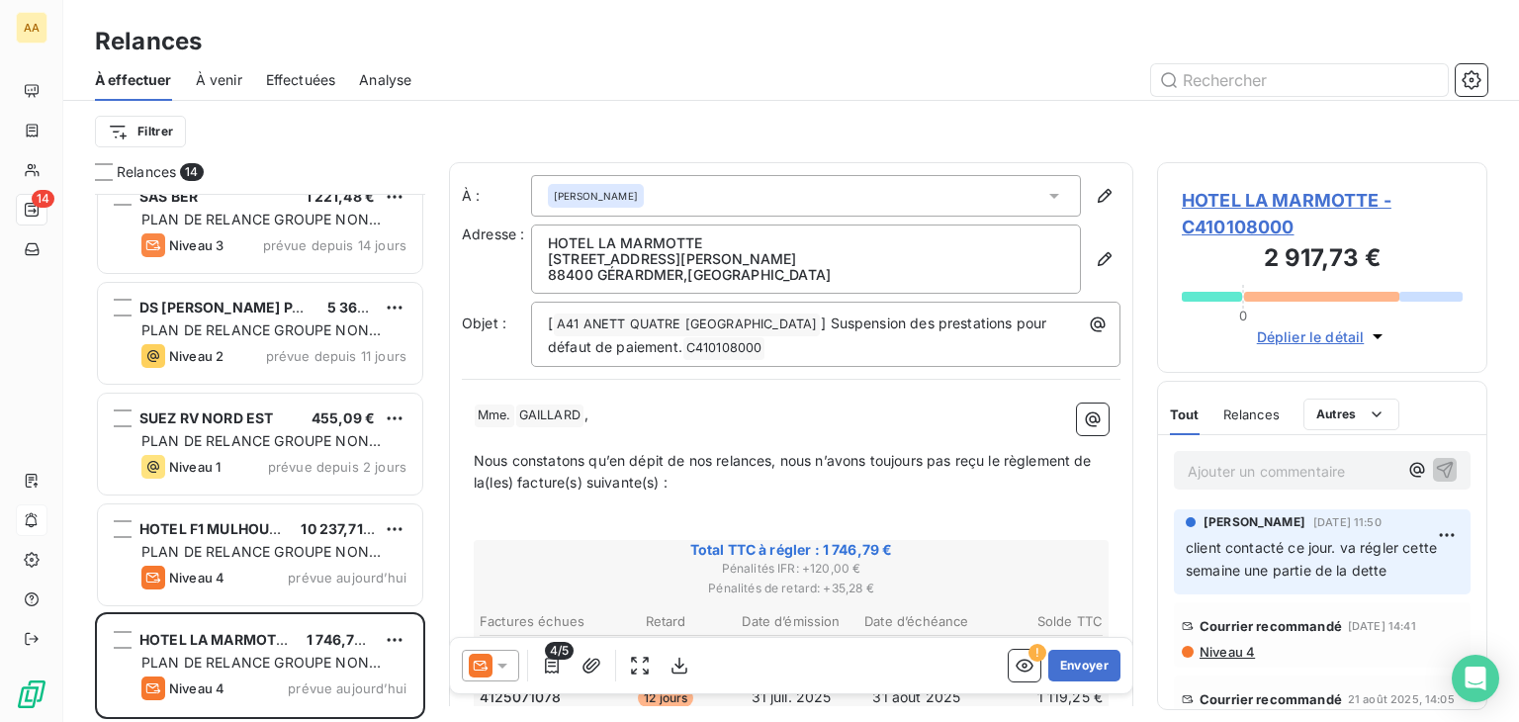
click at [1252, 463] on p "Ajouter un commentaire ﻿" at bounding box center [1292, 471] width 210 height 25
click at [1298, 474] on p "Ajouter un commentaire ﻿" at bounding box center [1292, 471] width 210 height 25
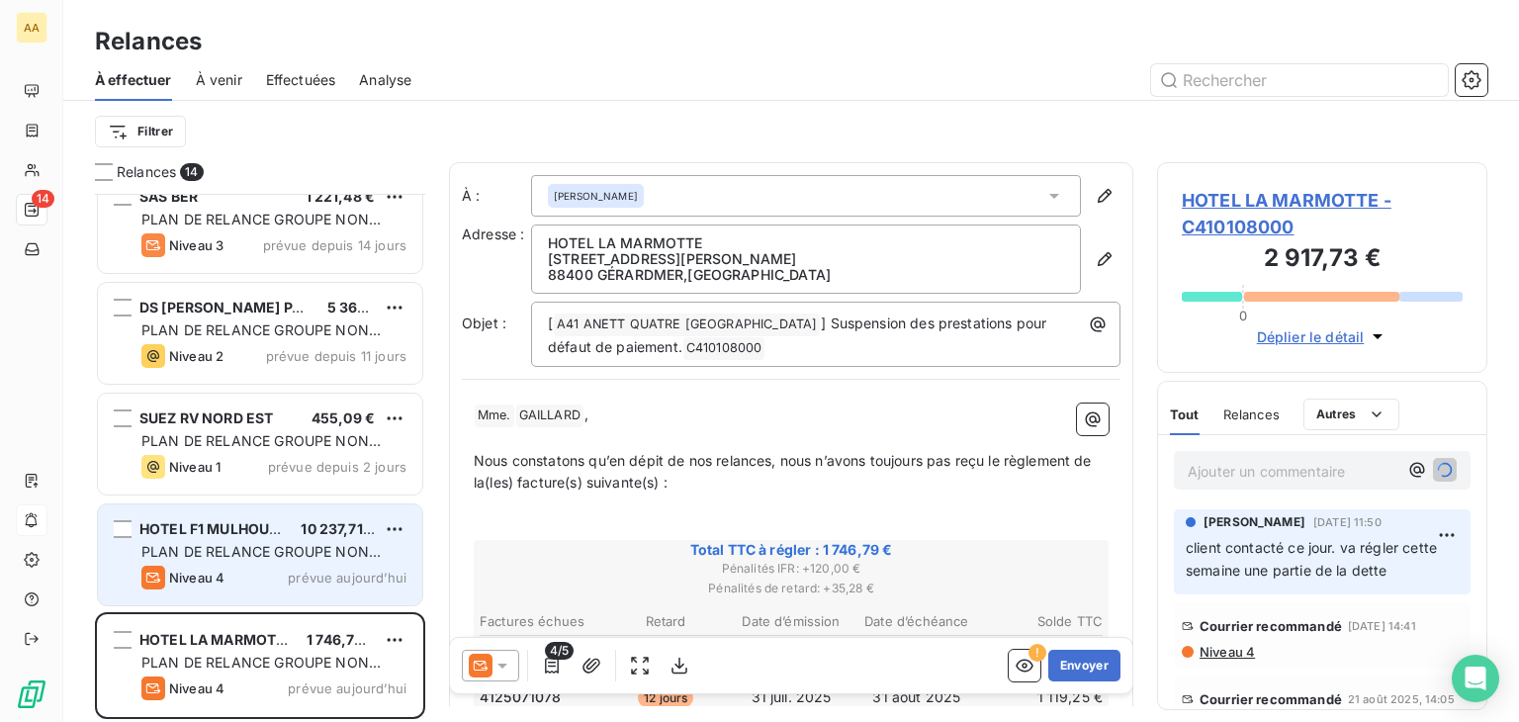
click at [286, 531] on div "HOTEL F1 MULHOUSE 10 237,71 €" at bounding box center [273, 529] width 265 height 18
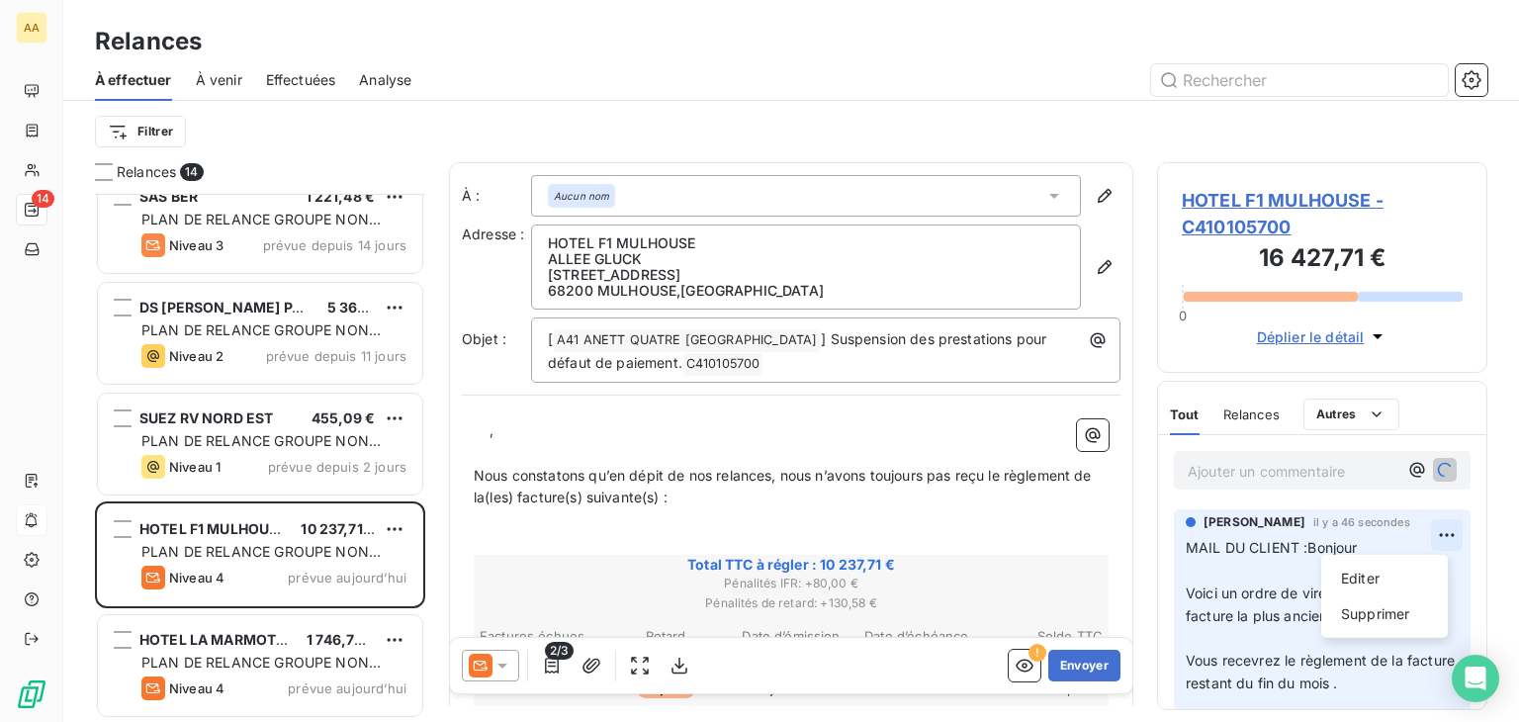
click at [1438, 531] on html "AA 14 Relances À effectuer À venir Effectuées Analyse Filtrer Relances 14 NICOL…" at bounding box center [759, 361] width 1519 height 722
click at [1392, 617] on div "Supprimer" at bounding box center [1384, 614] width 111 height 32
click at [1439, 527] on html "AA 14 Relances À effectuer À venir Effectuées Analyse Filtrer Relances 14 NICOL…" at bounding box center [759, 361] width 1519 height 722
click at [1415, 608] on div "Supprimer" at bounding box center [1384, 614] width 111 height 32
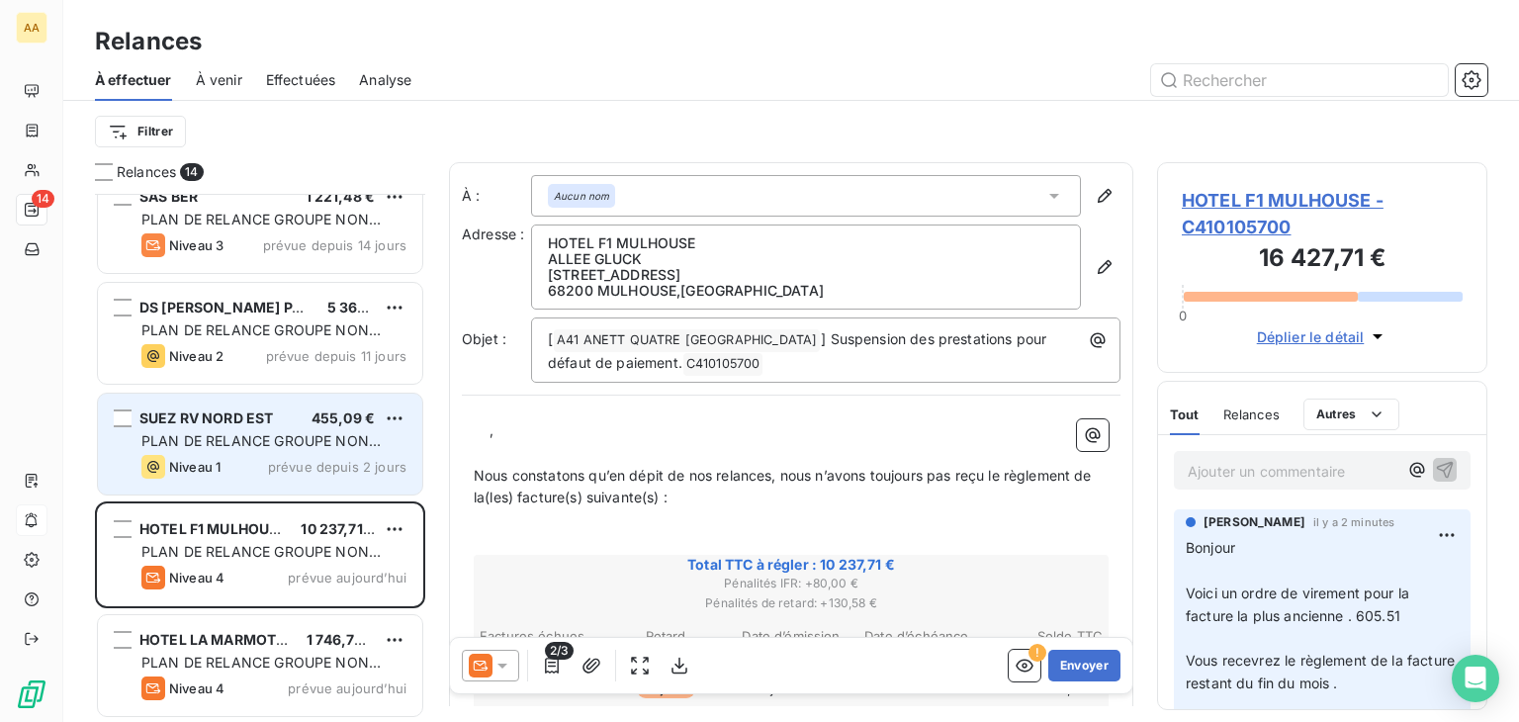
click at [235, 441] on span "PLAN DE RELANCE GROUPE NON AUTOMATIQUE" at bounding box center [260, 450] width 239 height 37
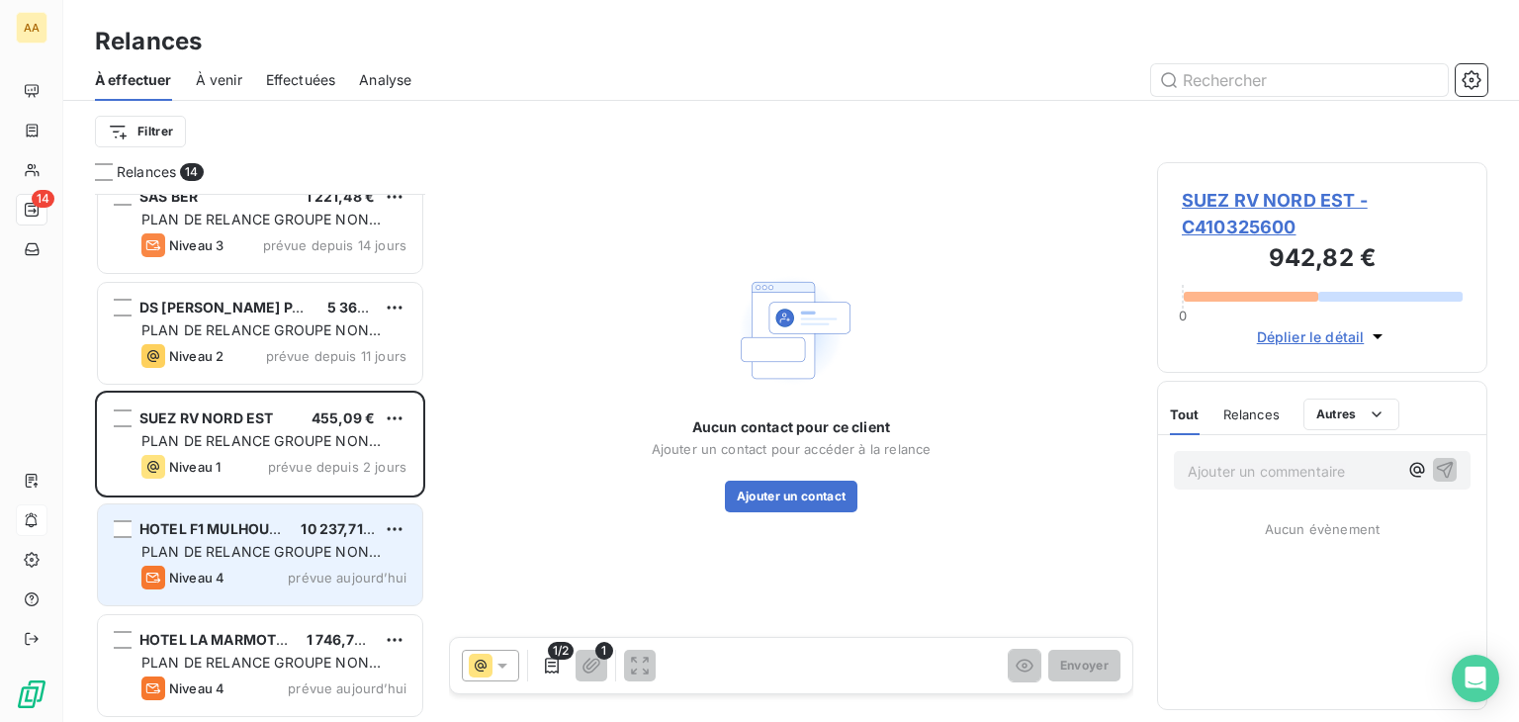
click at [253, 539] on div "HOTEL F1 MULHOUSE 10 237,71 € PLAN DE RELANCE GROUPE NON AUTOMATIQUE Niveau 4 p…" at bounding box center [260, 554] width 324 height 101
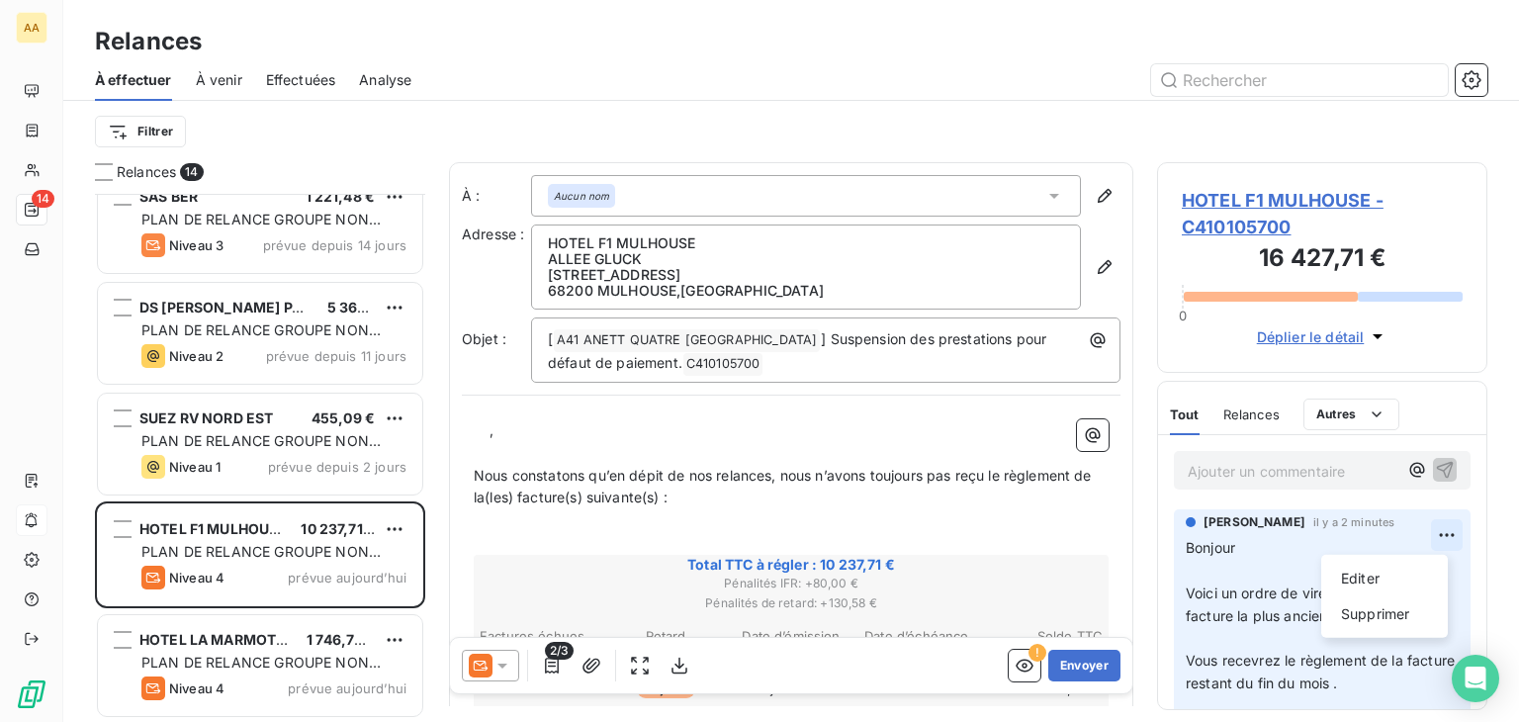
click at [1428, 531] on html "AA 14 Relances À effectuer À venir Effectuées Analyse Filtrer Relances 14 NICOL…" at bounding box center [759, 361] width 1519 height 722
click at [1367, 613] on div "Supprimer" at bounding box center [1384, 614] width 111 height 32
click at [1436, 526] on html "AA 14 Relances À effectuer À venir Effectuées Analyse Filtrer Relances 14 NICOL…" at bounding box center [759, 361] width 1519 height 722
click at [1382, 609] on div "Supprimer" at bounding box center [1384, 614] width 111 height 32
click at [1252, 609] on span "Voici un ordre de virement pour la facture la plus ancienne . 605.51" at bounding box center [1298, 604] width 227 height 40
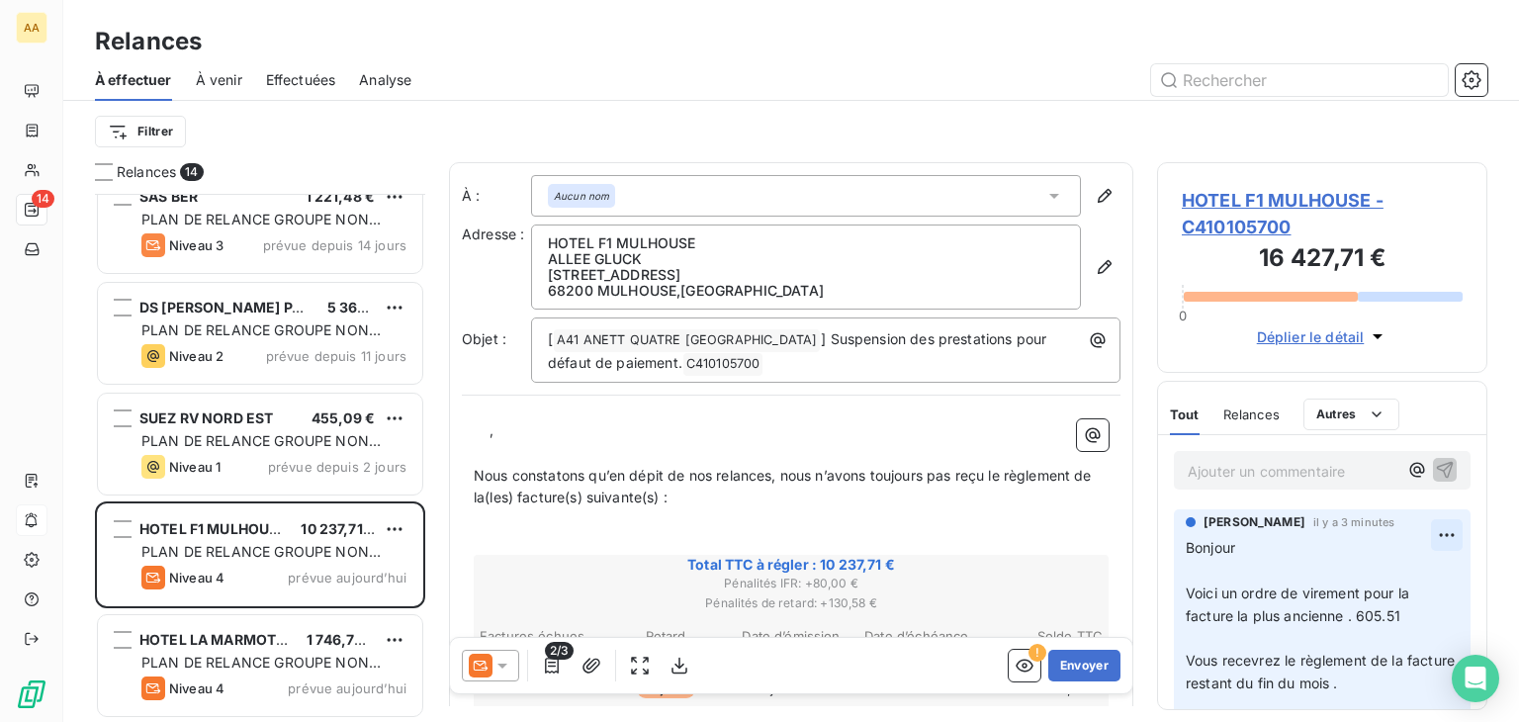
click at [1427, 527] on html "AA 14 Relances À effectuer À venir Effectuées Analyse Filtrer Relances 14 NICOL…" at bounding box center [759, 361] width 1519 height 722
click at [1367, 615] on div "Supprimer" at bounding box center [1384, 614] width 111 height 32
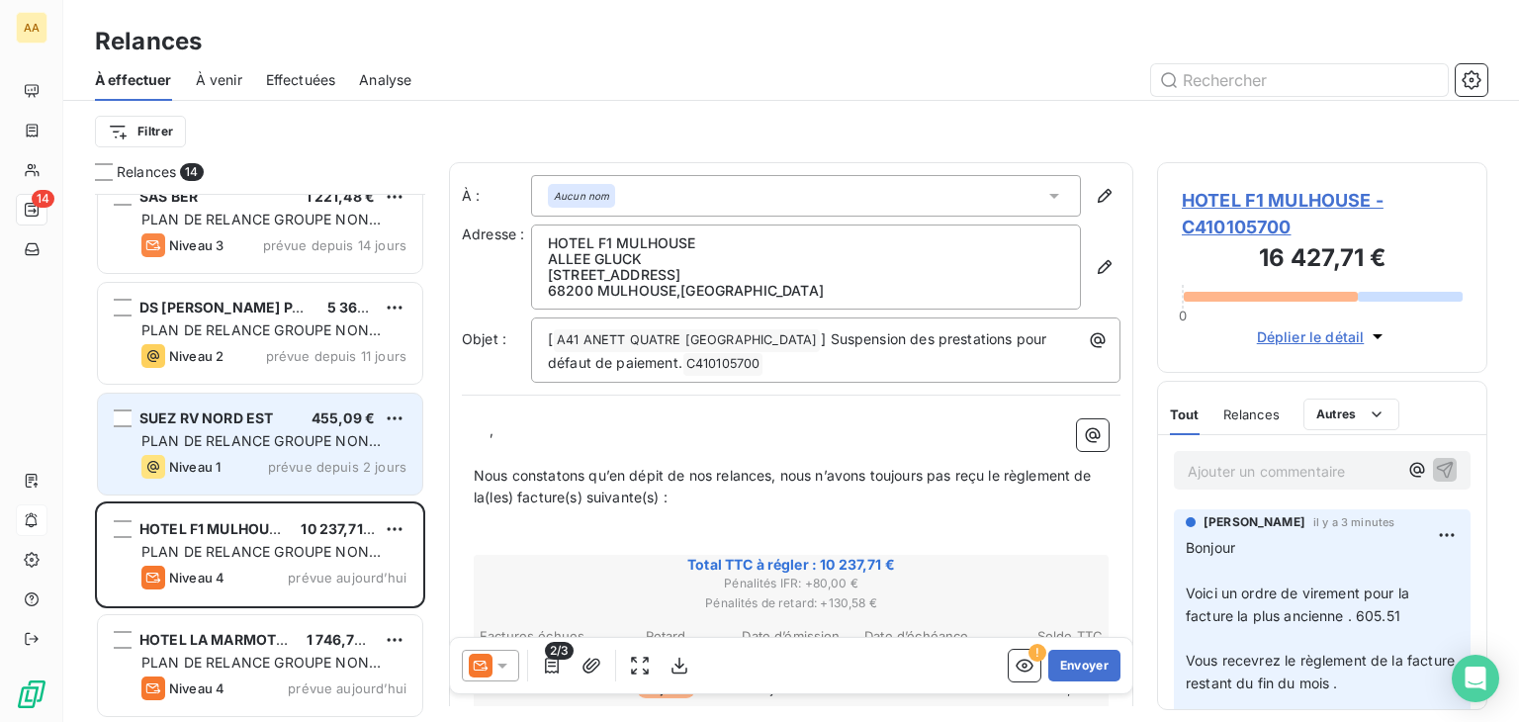
click at [255, 423] on span "SUEZ RV NORD EST" at bounding box center [205, 417] width 133 height 17
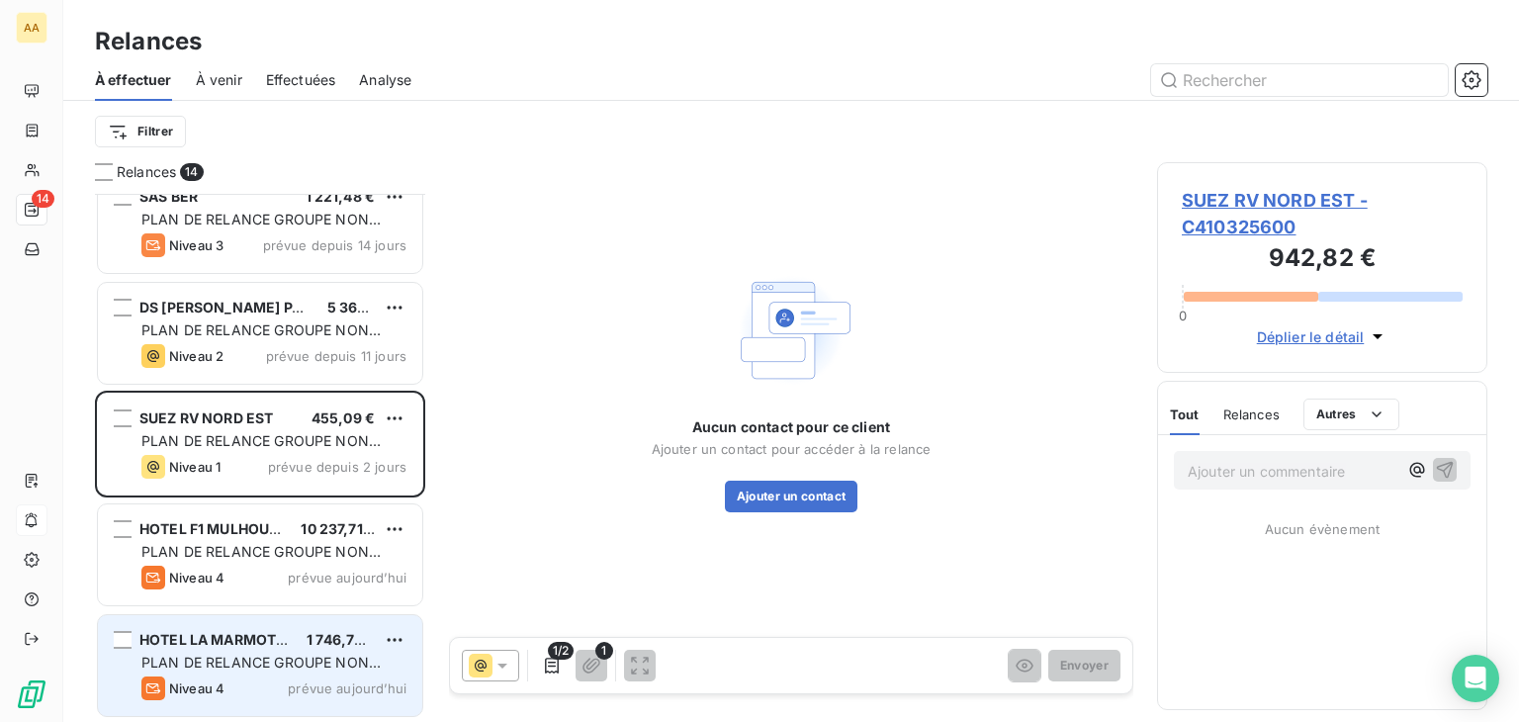
click at [237, 646] on span "HOTEL LA MARMOTTE" at bounding box center [216, 639] width 155 height 17
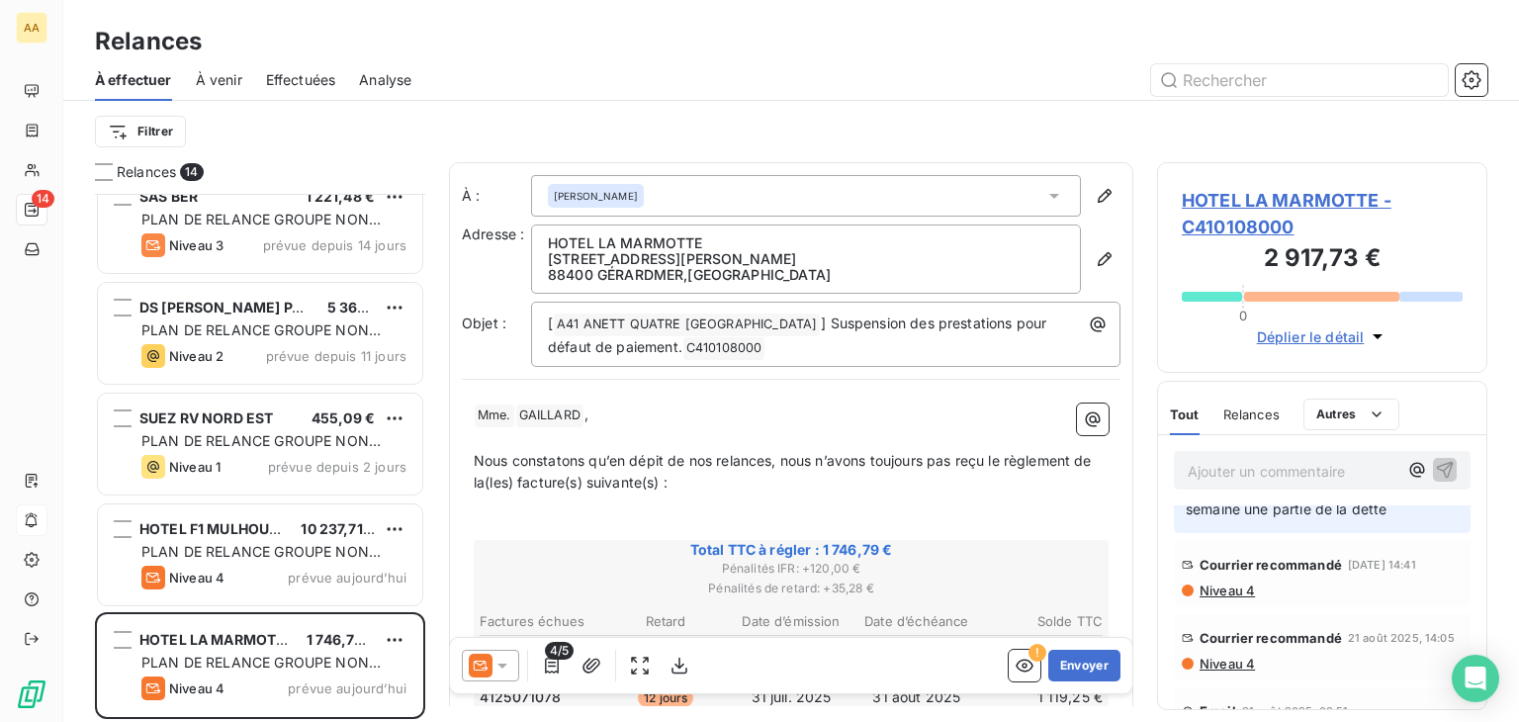
scroll to position [297, 0]
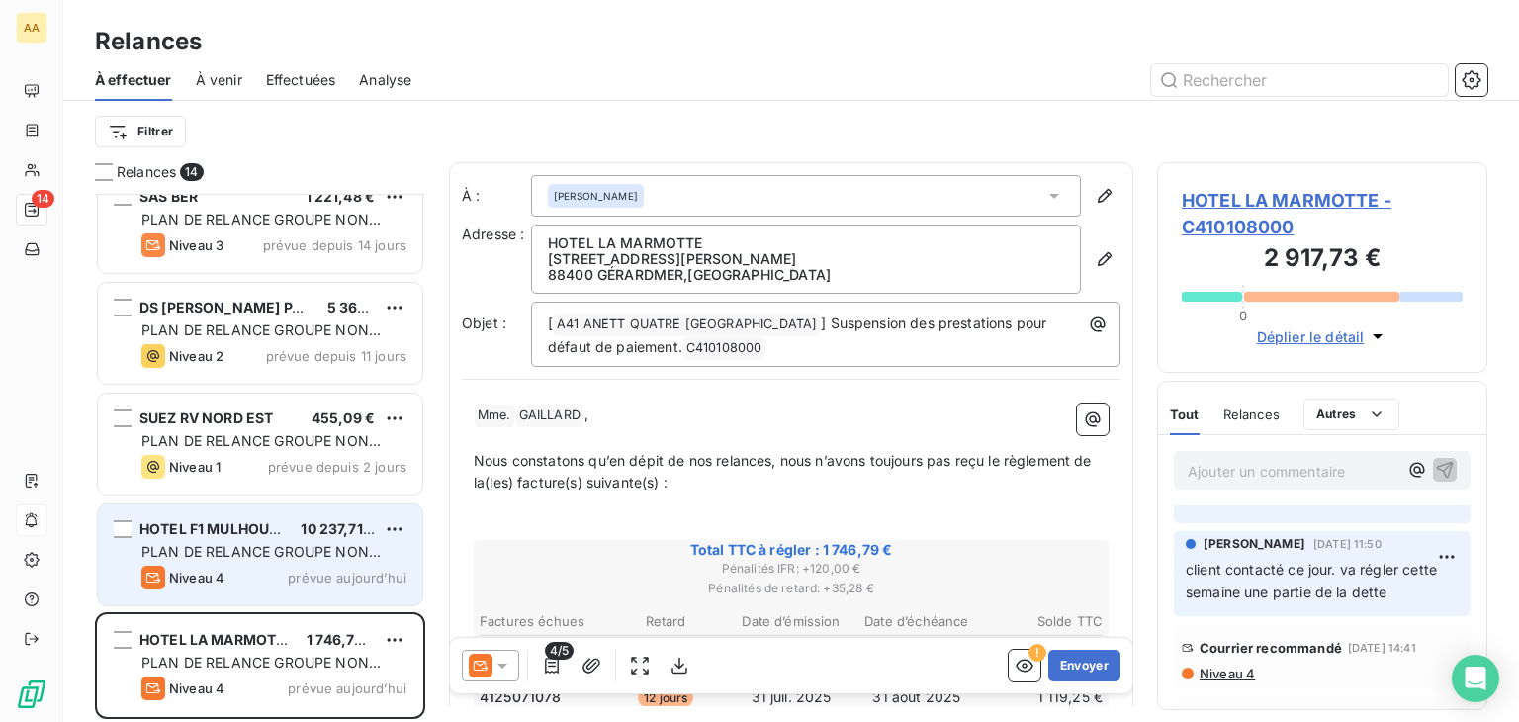
click at [259, 538] on div "HOTEL F1 MULHOUSE" at bounding box center [211, 529] width 145 height 20
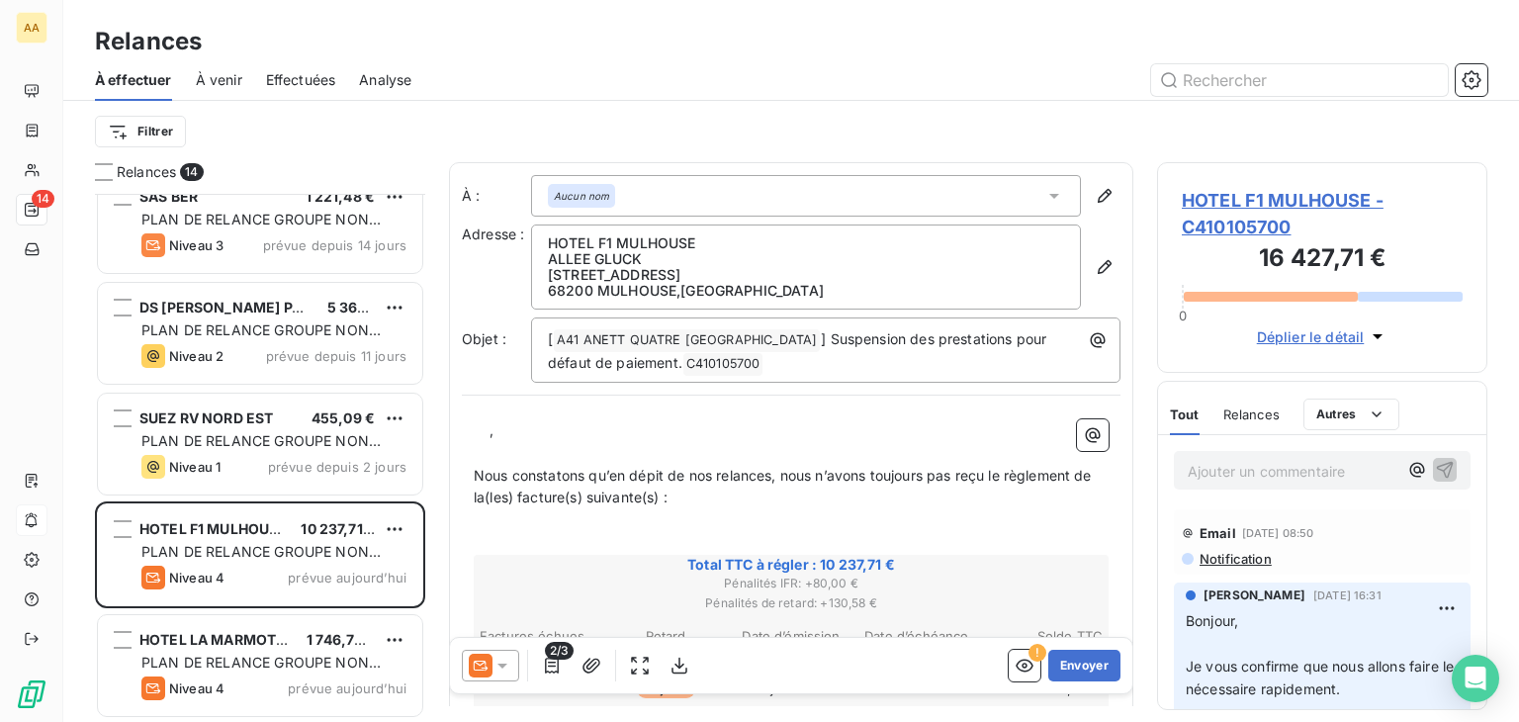
click at [1245, 465] on p "Ajouter un commentaire ﻿" at bounding box center [1292, 471] width 210 height 25
click at [1298, 472] on p "mail client :" at bounding box center [1292, 470] width 210 height 23
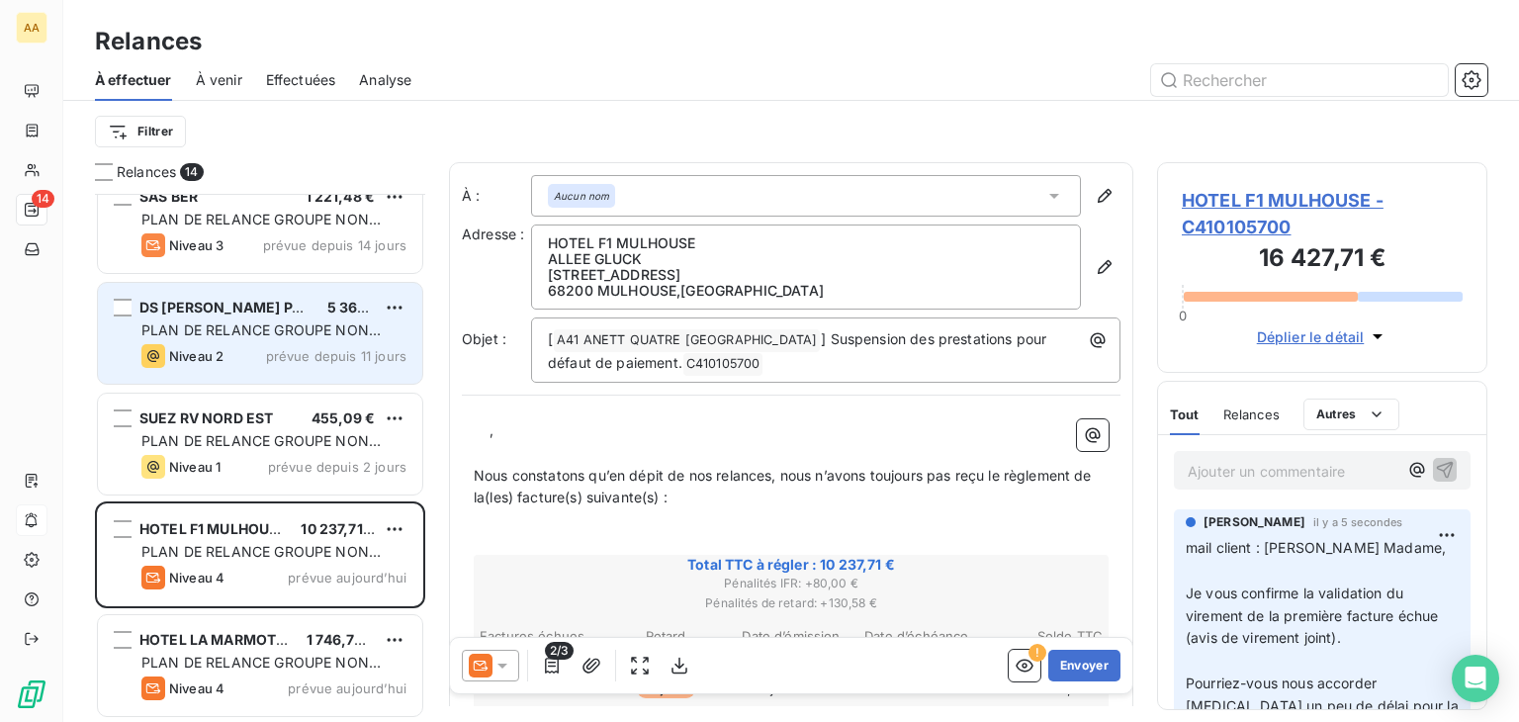
scroll to position [726, 0]
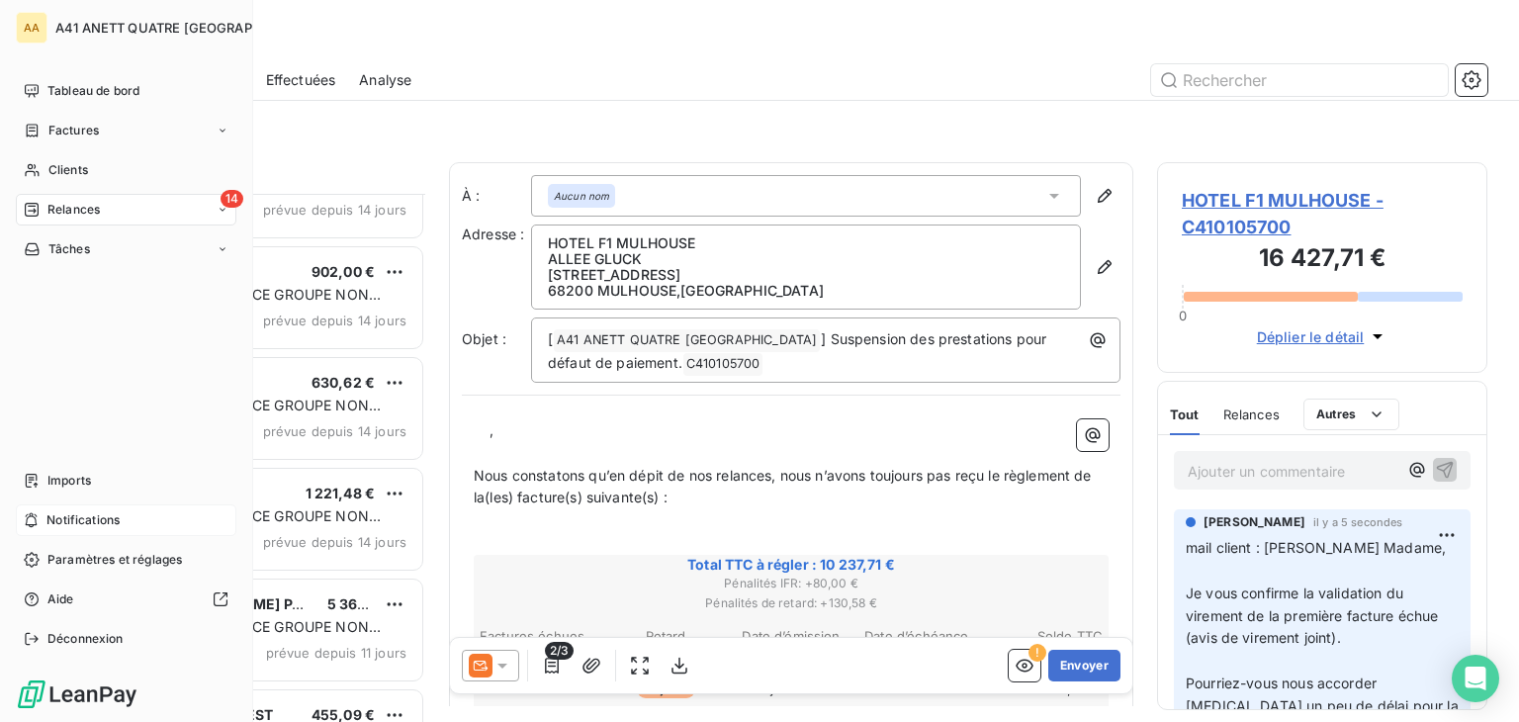
click at [36, 210] on icon at bounding box center [32, 210] width 16 height 16
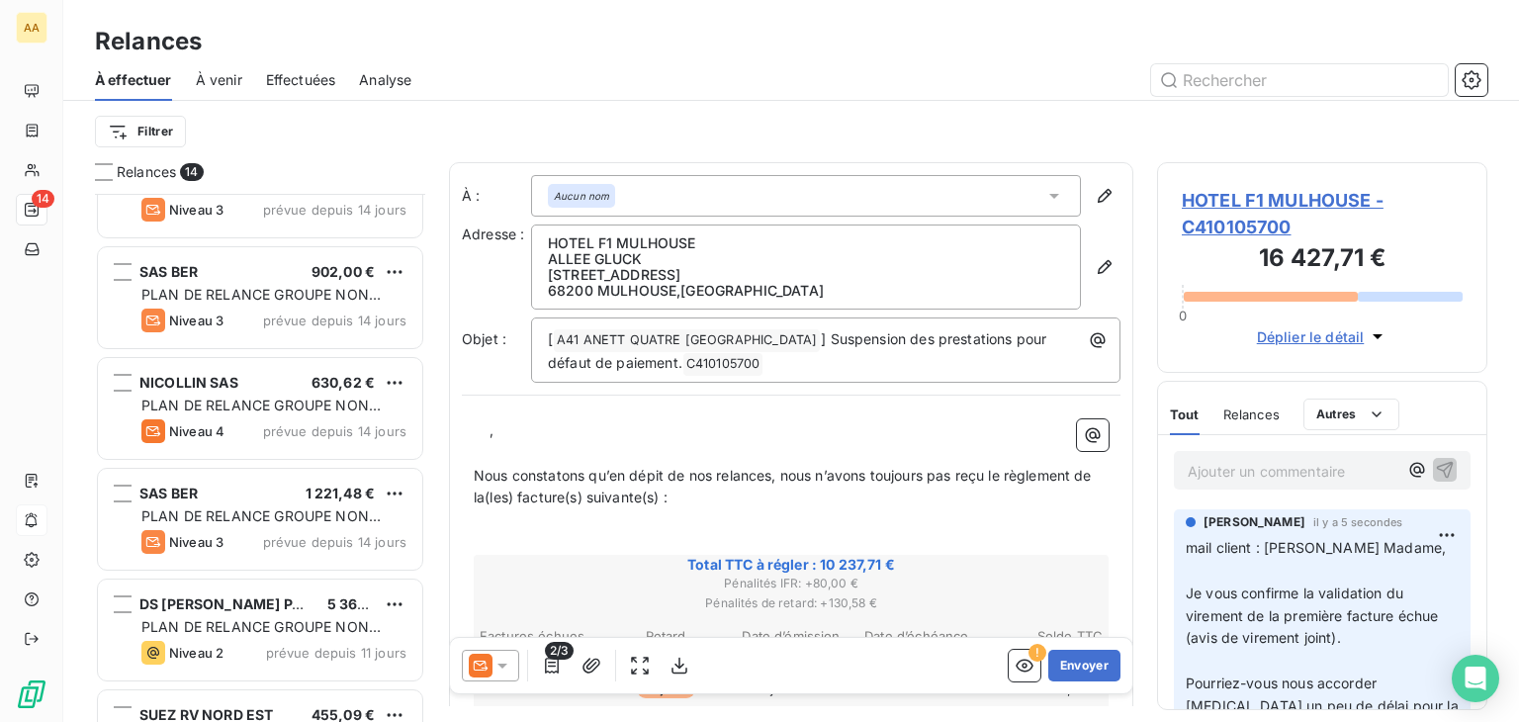
click at [702, 65] on div at bounding box center [961, 80] width 1052 height 32
